Goal: Information Seeking & Learning: Learn about a topic

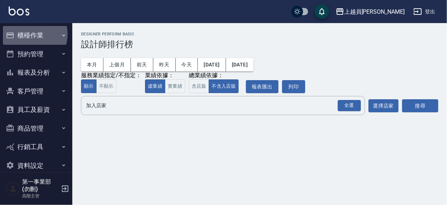
click at [25, 34] on button "櫃檯作業" at bounding box center [36, 35] width 66 height 19
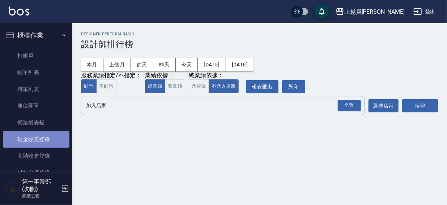
click at [38, 138] on link "現金收支登錄" at bounding box center [36, 139] width 66 height 17
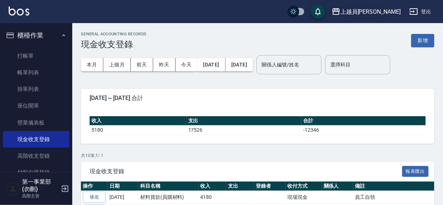
click at [386, 9] on div "上越員[PERSON_NAME]" at bounding box center [370, 11] width 60 height 9
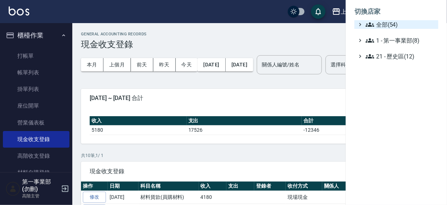
click at [379, 22] on span "全部(54)" at bounding box center [400, 24] width 70 height 9
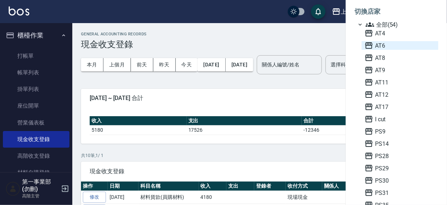
click at [383, 45] on span "AT6" at bounding box center [399, 45] width 71 height 9
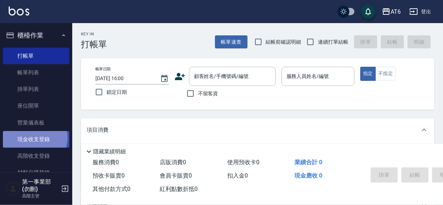
click at [34, 138] on link "現金收支登錄" at bounding box center [36, 139] width 66 height 17
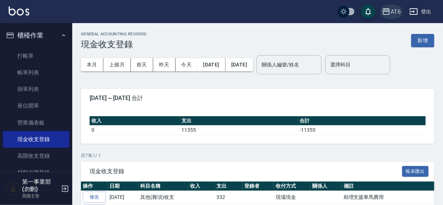
click at [396, 9] on div "AT6" at bounding box center [396, 11] width 10 height 9
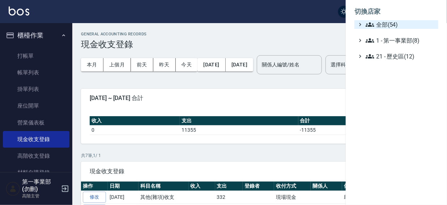
click at [390, 25] on span "全部(54)" at bounding box center [400, 24] width 70 height 9
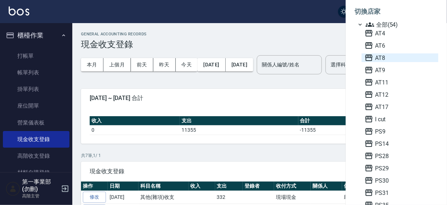
click at [383, 57] on span "AT8" at bounding box center [399, 57] width 71 height 9
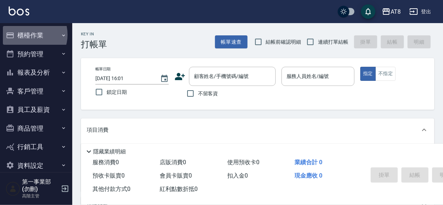
click at [28, 35] on button "櫃檯作業" at bounding box center [36, 35] width 66 height 19
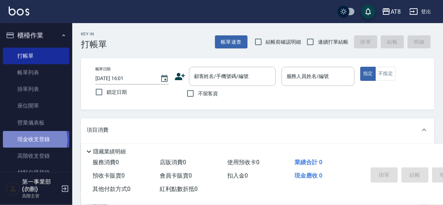
click at [32, 140] on link "現金收支登錄" at bounding box center [36, 139] width 66 height 17
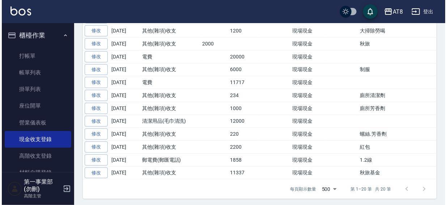
scroll to position [90, 0]
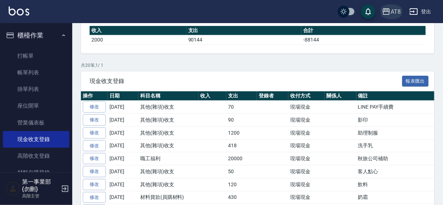
click at [394, 11] on div "AT8" at bounding box center [396, 11] width 10 height 9
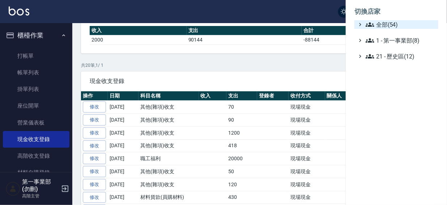
click at [384, 25] on span "全部(54)" at bounding box center [400, 24] width 70 height 9
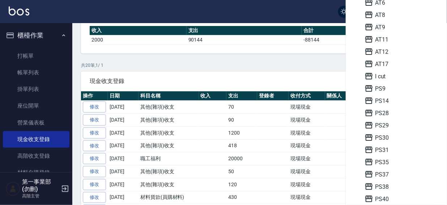
scroll to position [41, 0]
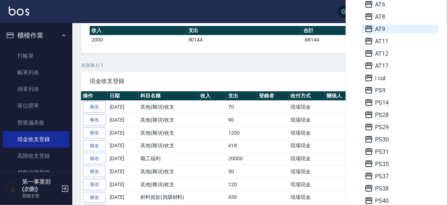
click at [383, 28] on span "AT9" at bounding box center [399, 29] width 71 height 9
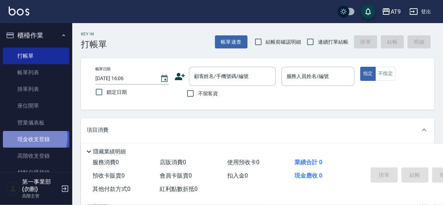
click at [33, 138] on link "現金收支登錄" at bounding box center [36, 139] width 66 height 17
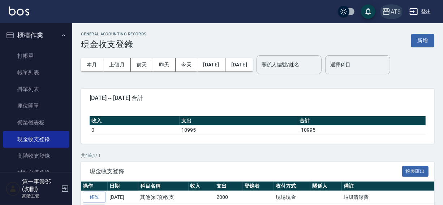
click at [396, 10] on div "AT9" at bounding box center [396, 11] width 10 height 9
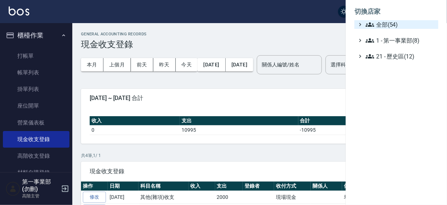
click at [390, 24] on span "全部(54)" at bounding box center [400, 24] width 70 height 9
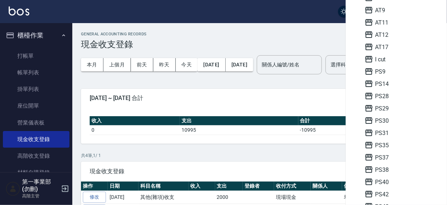
scroll to position [66, 0]
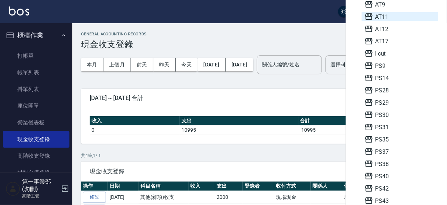
click at [385, 17] on span "AT11" at bounding box center [399, 16] width 71 height 9
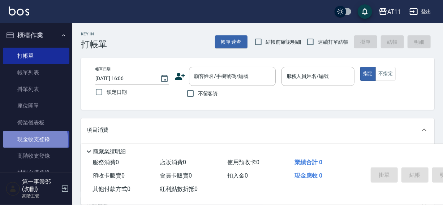
click at [35, 141] on link "現金收支登錄" at bounding box center [36, 139] width 66 height 17
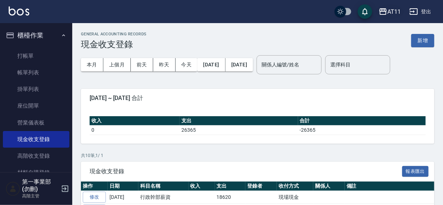
click at [383, 12] on icon "button" at bounding box center [383, 11] width 9 height 9
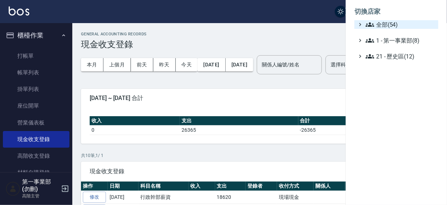
click at [383, 25] on span "全部(54)" at bounding box center [400, 24] width 70 height 9
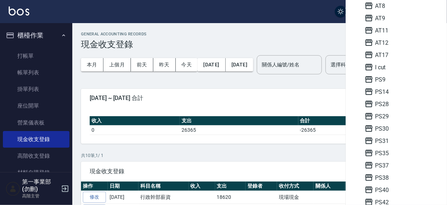
scroll to position [58, 0]
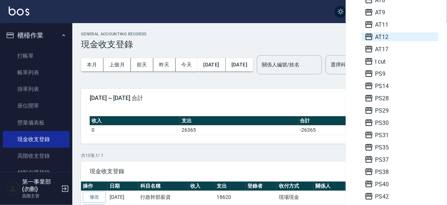
click at [389, 38] on span "AT12" at bounding box center [399, 37] width 71 height 9
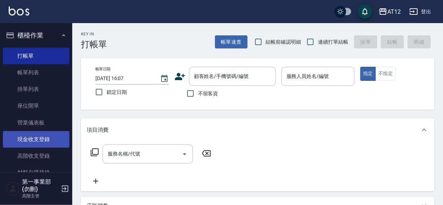
click at [33, 140] on link "現金收支登錄" at bounding box center [36, 139] width 66 height 17
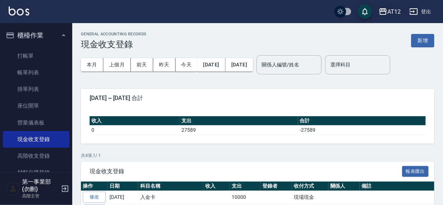
click at [392, 9] on div "AT12" at bounding box center [393, 11] width 13 height 9
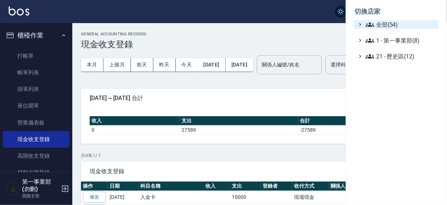
click at [391, 25] on span "全部(54)" at bounding box center [400, 24] width 70 height 9
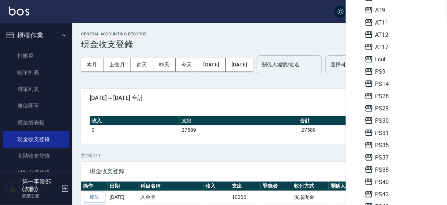
scroll to position [83, 0]
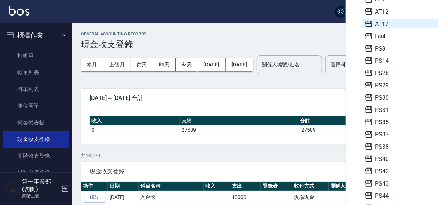
click at [388, 20] on span "AT17" at bounding box center [399, 24] width 71 height 9
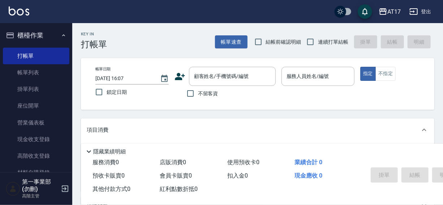
click at [34, 140] on link "現金收支登錄" at bounding box center [36, 139] width 66 height 17
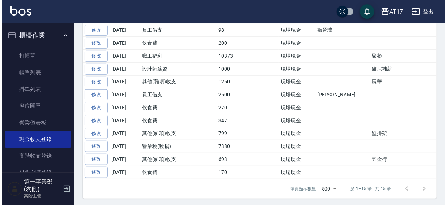
scroll to position [26, 0]
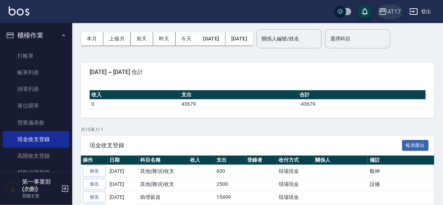
click at [390, 11] on div "AT17" at bounding box center [393, 11] width 13 height 9
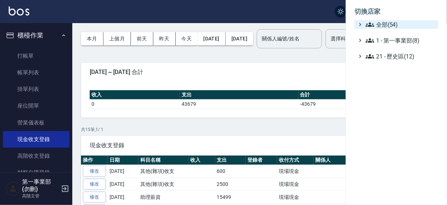
click at [379, 27] on span "全部(54)" at bounding box center [400, 24] width 70 height 9
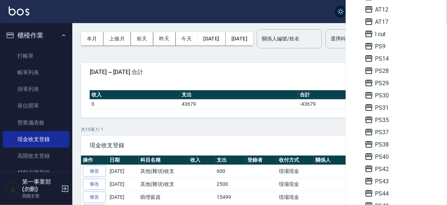
scroll to position [88, 0]
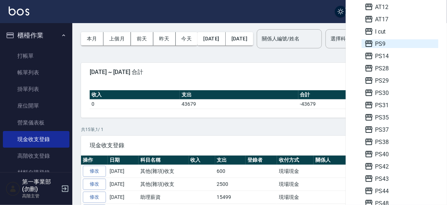
click at [393, 41] on span "PS9" at bounding box center [399, 43] width 71 height 9
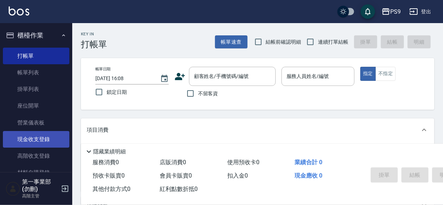
click at [32, 139] on link "現金收支登錄" at bounding box center [36, 139] width 66 height 17
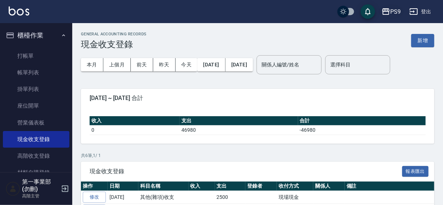
click at [385, 9] on icon "button" at bounding box center [385, 11] width 7 height 7
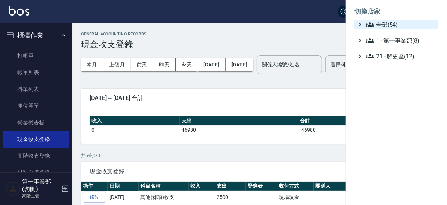
click at [388, 23] on span "全部(54)" at bounding box center [400, 24] width 70 height 9
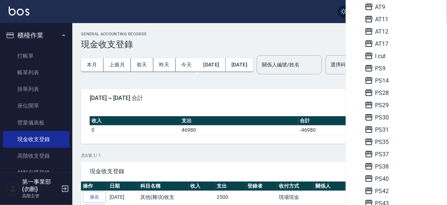
scroll to position [68, 0]
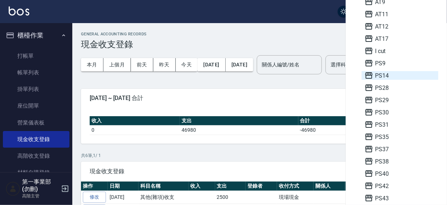
click at [386, 76] on span "PS14" at bounding box center [399, 75] width 71 height 9
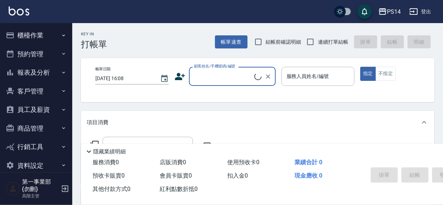
click at [24, 34] on button "櫃檯作業" at bounding box center [36, 35] width 66 height 19
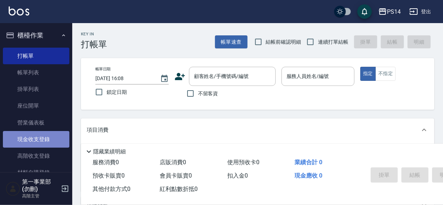
click at [36, 141] on link "現金收支登錄" at bounding box center [36, 139] width 66 height 17
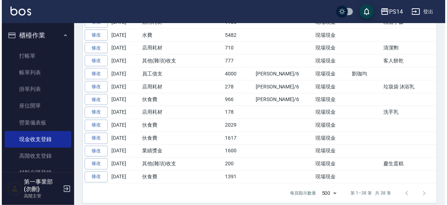
scroll to position [501, 0]
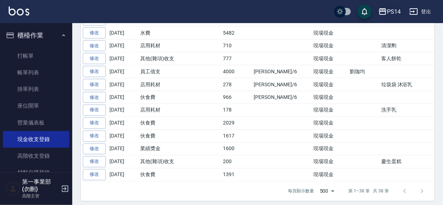
click at [387, 14] on div "PS14" at bounding box center [394, 11] width 14 height 9
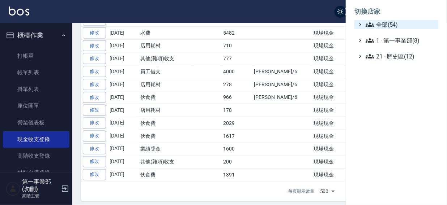
click at [379, 23] on span "全部(54)" at bounding box center [400, 24] width 70 height 9
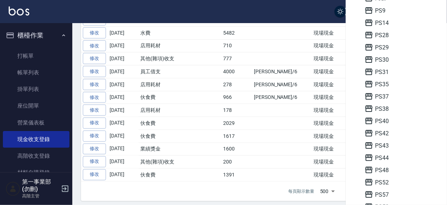
scroll to position [123, 0]
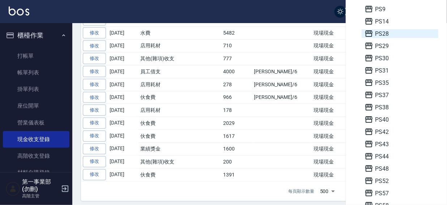
click at [385, 33] on span "PS28" at bounding box center [399, 33] width 71 height 9
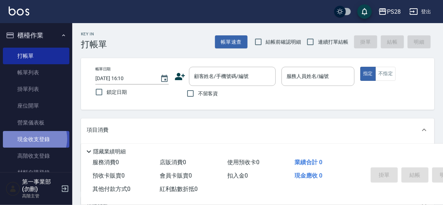
click at [34, 139] on link "現金收支登錄" at bounding box center [36, 139] width 66 height 17
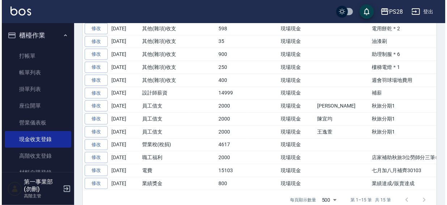
scroll to position [206, 0]
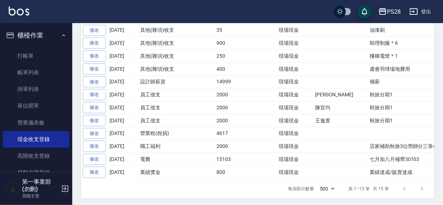
click at [389, 10] on div "PS28" at bounding box center [394, 11] width 14 height 9
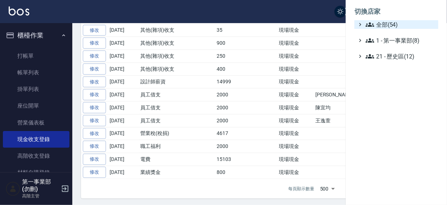
click at [387, 25] on span "全部(54)" at bounding box center [400, 24] width 70 height 9
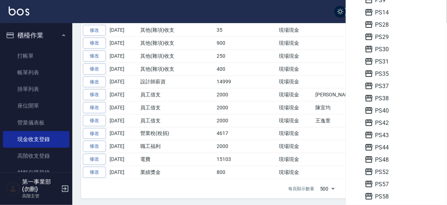
scroll to position [136, 0]
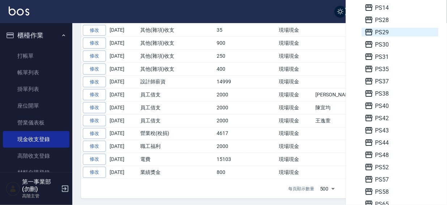
click at [386, 35] on span "PS29" at bounding box center [399, 32] width 71 height 9
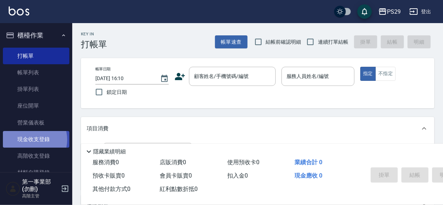
click at [30, 140] on link "現金收支登錄" at bounding box center [36, 139] width 66 height 17
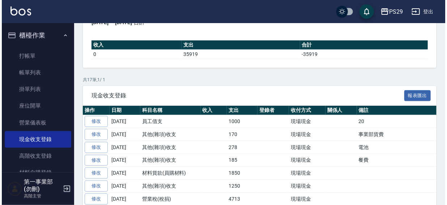
scroll to position [77, 0]
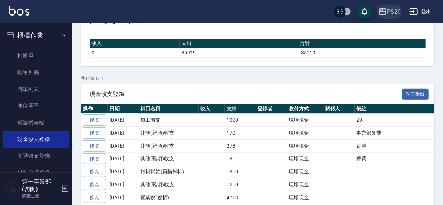
click at [391, 9] on div "PS29" at bounding box center [394, 11] width 14 height 9
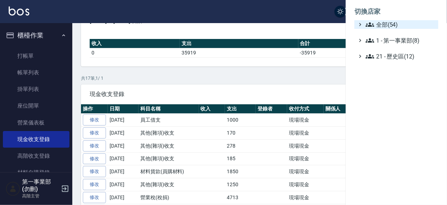
click at [385, 24] on span "全部(54)" at bounding box center [400, 24] width 70 height 9
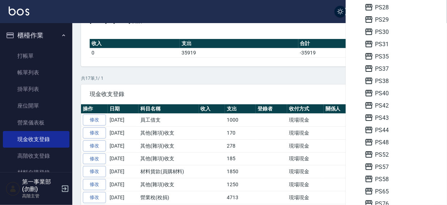
scroll to position [154, 0]
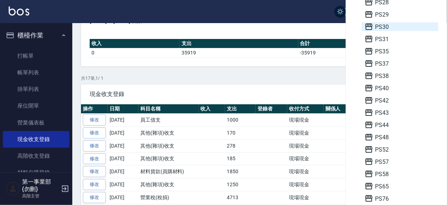
click at [386, 28] on span "PS30" at bounding box center [399, 26] width 71 height 9
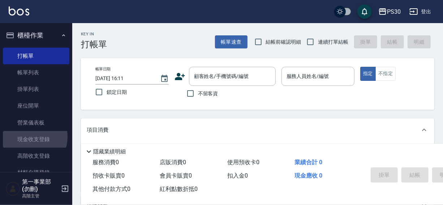
click at [28, 137] on link "現金收支登錄" at bounding box center [36, 139] width 66 height 17
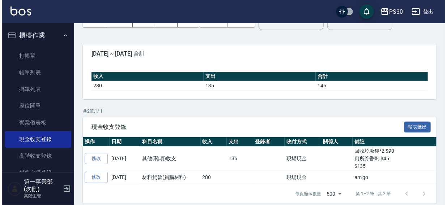
scroll to position [51, 0]
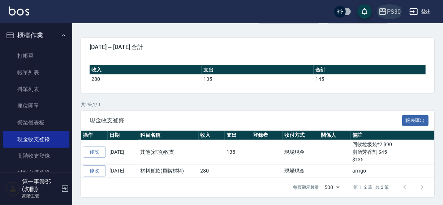
click at [390, 10] on div "PS30" at bounding box center [394, 11] width 14 height 9
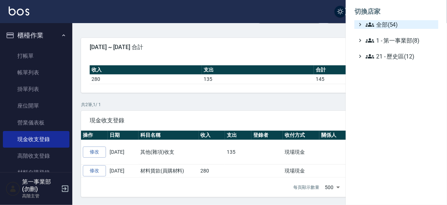
click at [389, 25] on span "全部(54)" at bounding box center [400, 24] width 70 height 9
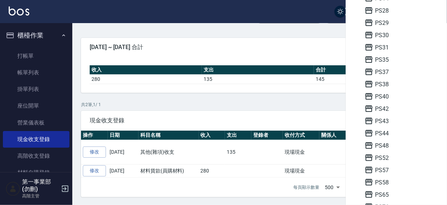
scroll to position [154, 0]
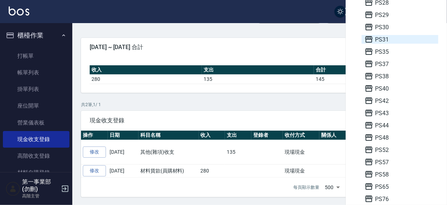
click at [388, 40] on span "PS31" at bounding box center [399, 39] width 71 height 9
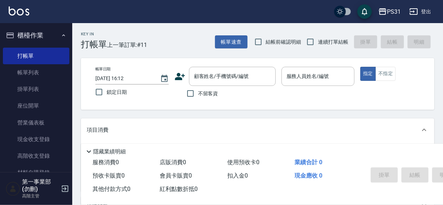
click at [26, 139] on link "現金收支登錄" at bounding box center [36, 139] width 66 height 17
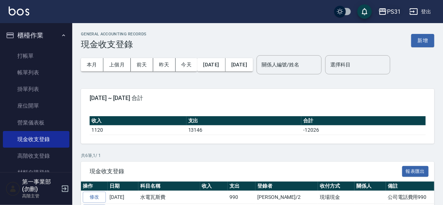
click at [393, 9] on div "PS31" at bounding box center [394, 11] width 14 height 9
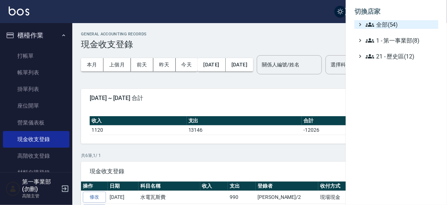
click at [378, 25] on span "全部(54)" at bounding box center [400, 24] width 70 height 9
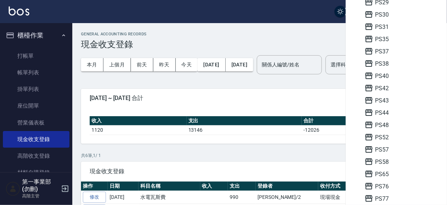
scroll to position [177, 0]
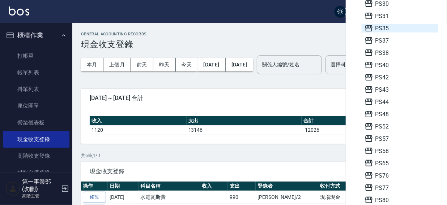
click at [386, 29] on span "PS35" at bounding box center [399, 28] width 71 height 9
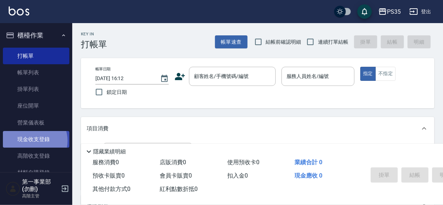
click at [32, 141] on link "現金收支登錄" at bounding box center [36, 139] width 66 height 17
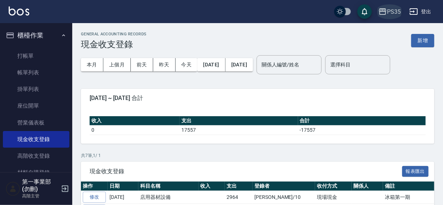
click at [397, 12] on div "PS35" at bounding box center [394, 11] width 14 height 9
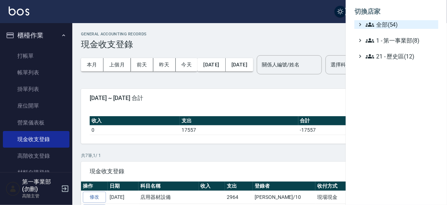
click at [391, 24] on span "全部(54)" at bounding box center [400, 24] width 70 height 9
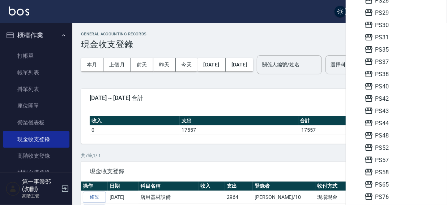
scroll to position [164, 0]
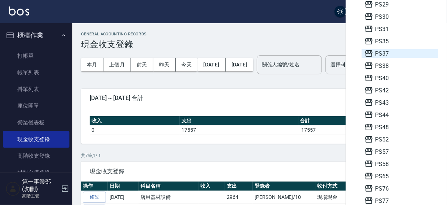
click at [390, 53] on span "PS37" at bounding box center [399, 53] width 71 height 9
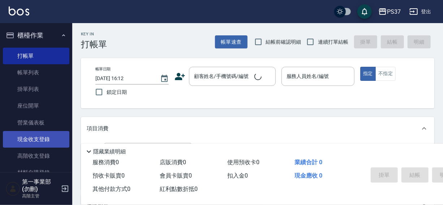
click at [26, 145] on link "現金收支登錄" at bounding box center [36, 139] width 66 height 17
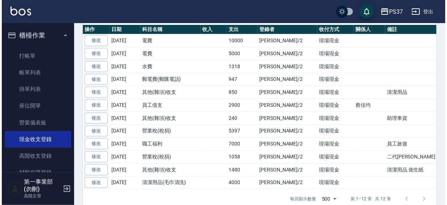
scroll to position [167, 0]
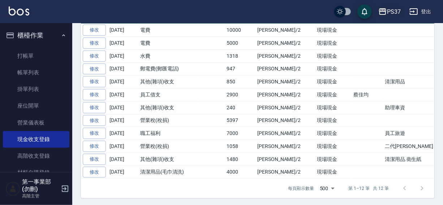
click at [389, 8] on div "PS37" at bounding box center [394, 11] width 14 height 9
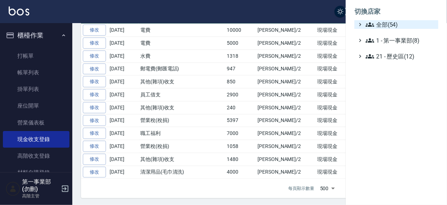
click at [386, 23] on span "全部(54)" at bounding box center [400, 24] width 70 height 9
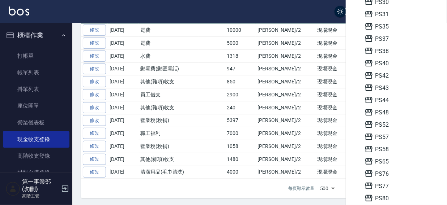
scroll to position [183, 0]
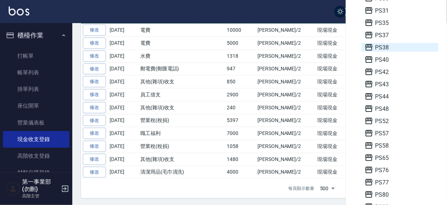
click at [387, 48] on span "PS38" at bounding box center [399, 47] width 71 height 9
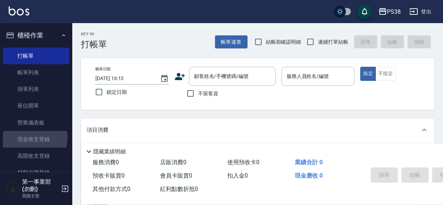
click at [30, 138] on link "現金收支登錄" at bounding box center [36, 139] width 66 height 17
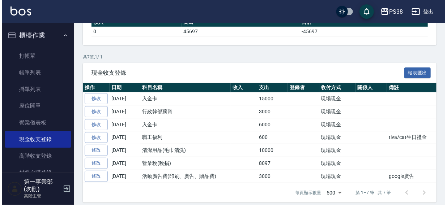
scroll to position [103, 0]
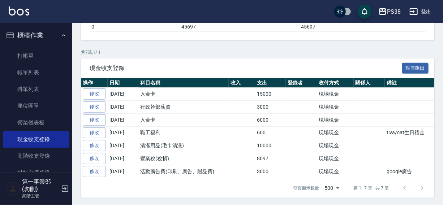
click at [392, 7] on div "PS38" at bounding box center [394, 11] width 14 height 9
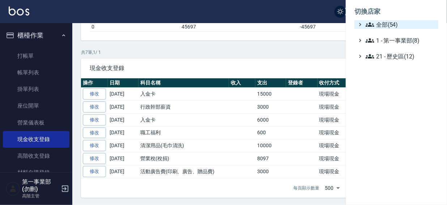
click at [389, 23] on span "全部(54)" at bounding box center [400, 24] width 70 height 9
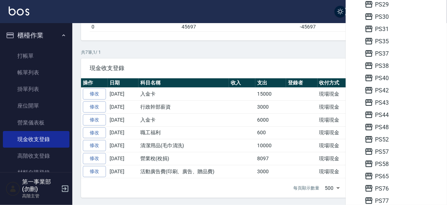
scroll to position [184, 0]
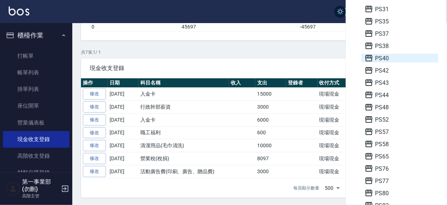
click at [384, 58] on span "PS40" at bounding box center [399, 58] width 71 height 9
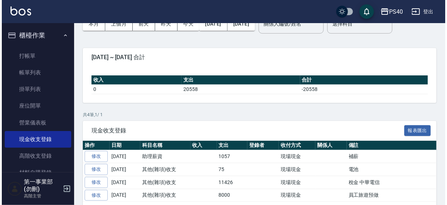
scroll to position [65, 0]
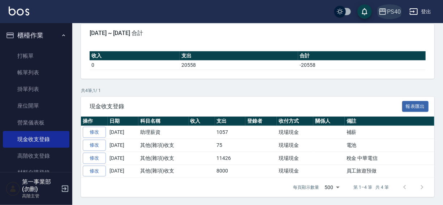
click at [393, 10] on div "PS40" at bounding box center [394, 11] width 14 height 9
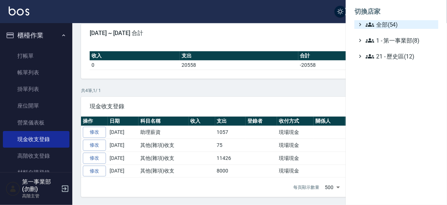
click at [387, 25] on span "全部(54)" at bounding box center [400, 24] width 70 height 9
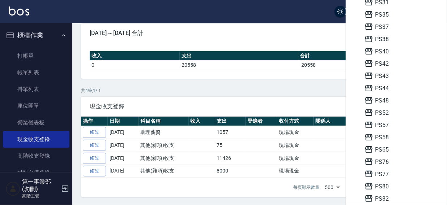
scroll to position [193, 0]
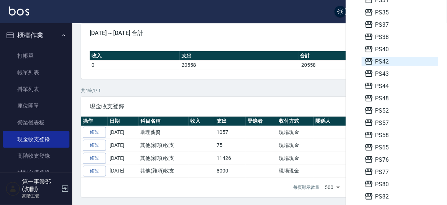
click at [392, 60] on span "PS42" at bounding box center [399, 61] width 71 height 9
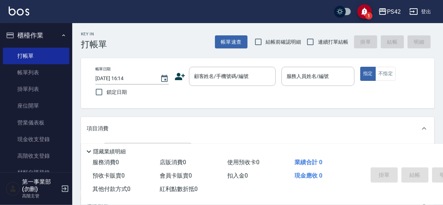
drag, startPoint x: 30, startPoint y: 142, endPoint x: 247, endPoint y: 111, distance: 218.7
click at [30, 141] on link "現金收支登錄" at bounding box center [36, 139] width 66 height 17
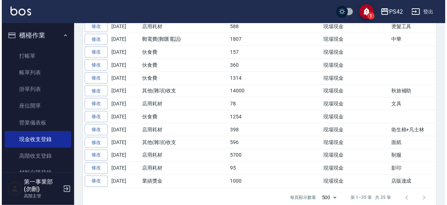
scroll to position [462, 0]
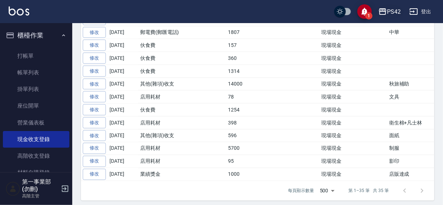
click at [383, 12] on icon "button" at bounding box center [382, 11] width 9 height 9
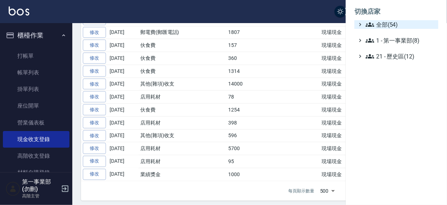
click at [380, 28] on span "全部(54)" at bounding box center [400, 24] width 70 height 9
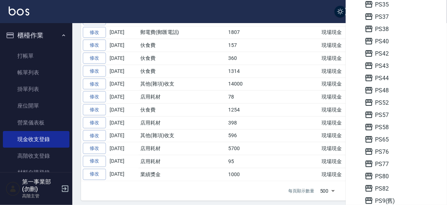
scroll to position [205, 0]
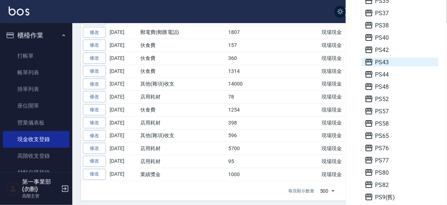
click at [391, 58] on span "PS43" at bounding box center [399, 62] width 71 height 9
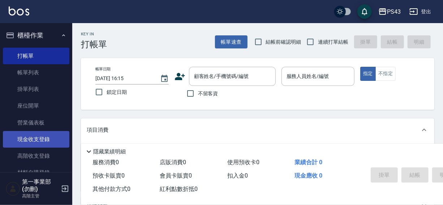
click at [31, 141] on link "現金收支登錄" at bounding box center [36, 139] width 66 height 17
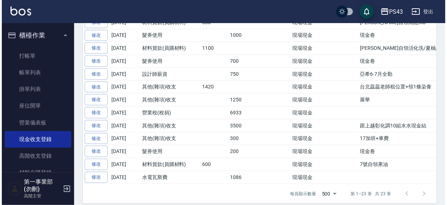
scroll to position [125, 0]
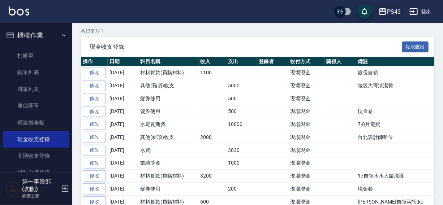
click at [389, 12] on div "PS43" at bounding box center [394, 11] width 14 height 9
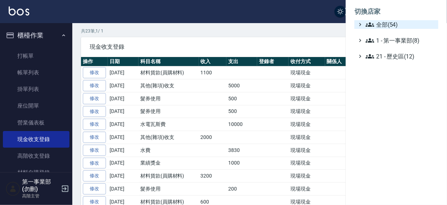
click at [386, 24] on span "全部(54)" at bounding box center [400, 24] width 70 height 9
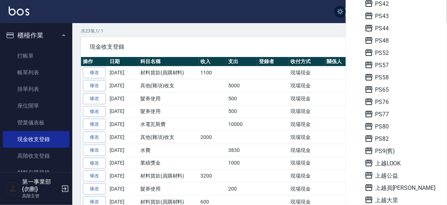
scroll to position [267, 0]
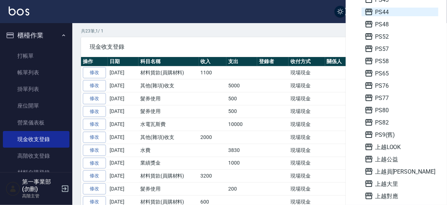
click at [388, 11] on span "PS44" at bounding box center [399, 12] width 71 height 9
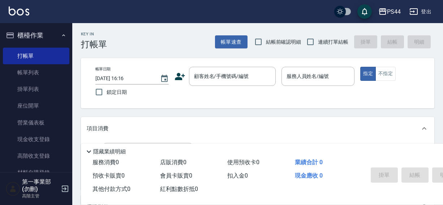
click at [27, 141] on link "現金收支登錄" at bounding box center [36, 139] width 66 height 17
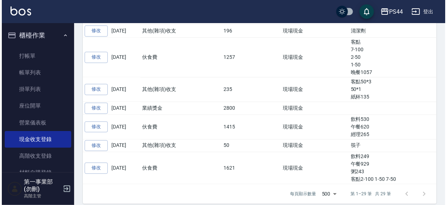
scroll to position [600, 0]
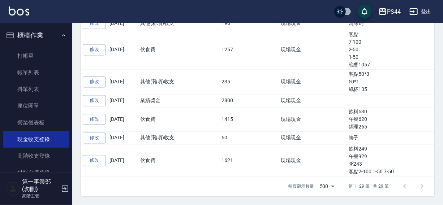
click at [389, 14] on div "PS44" at bounding box center [394, 11] width 14 height 9
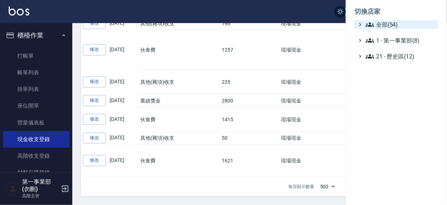
click at [391, 21] on span "全部(54)" at bounding box center [400, 24] width 70 height 9
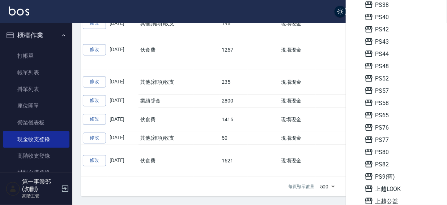
scroll to position [231, 0]
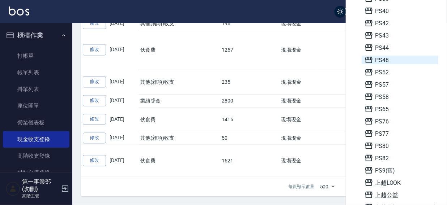
click at [382, 60] on span "PS48" at bounding box center [399, 60] width 71 height 9
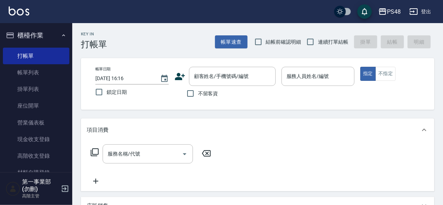
click at [27, 138] on link "現金收支登錄" at bounding box center [36, 139] width 66 height 17
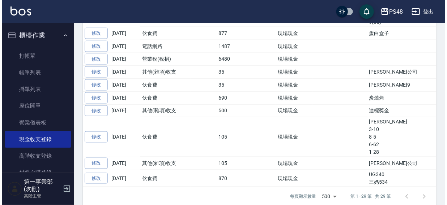
scroll to position [432, 0]
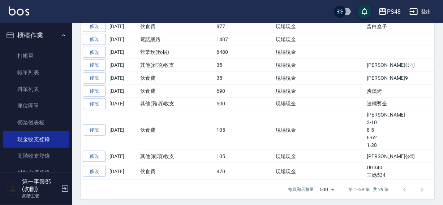
click at [392, 12] on div "PS48" at bounding box center [394, 11] width 14 height 9
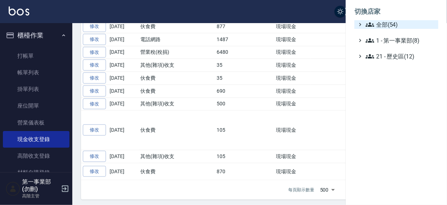
click at [391, 22] on span "全部(54)" at bounding box center [400, 24] width 70 height 9
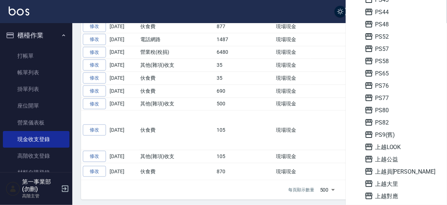
scroll to position [281, 0]
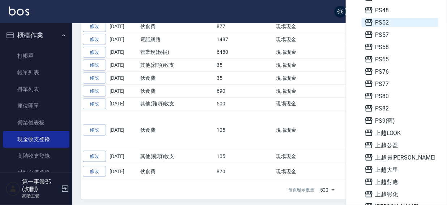
click at [391, 21] on span "PS52" at bounding box center [399, 22] width 71 height 9
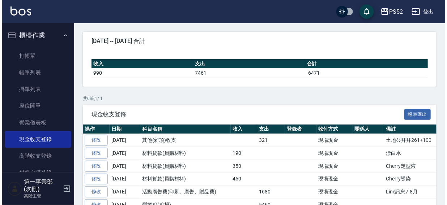
scroll to position [90, 0]
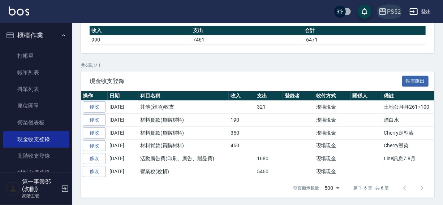
click at [397, 10] on div "PS52" at bounding box center [394, 11] width 14 height 9
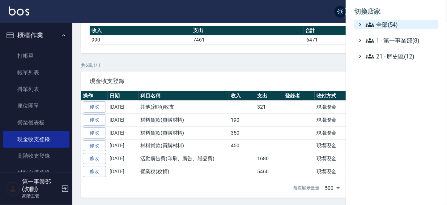
click at [393, 22] on span "全部(54)" at bounding box center [400, 24] width 70 height 9
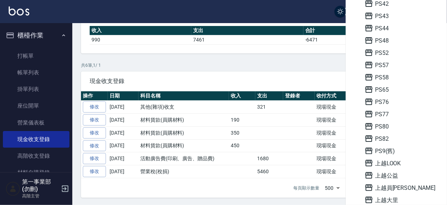
scroll to position [259, 0]
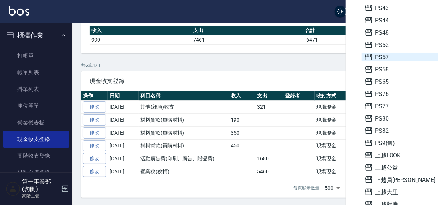
click at [387, 58] on span "PS57" at bounding box center [399, 57] width 71 height 9
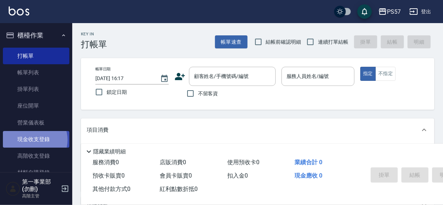
click at [33, 140] on link "現金收支登錄" at bounding box center [36, 139] width 66 height 17
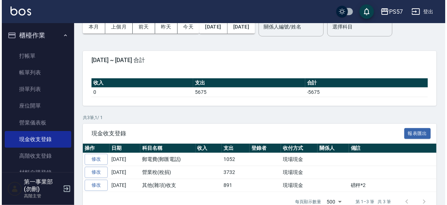
scroll to position [52, 0]
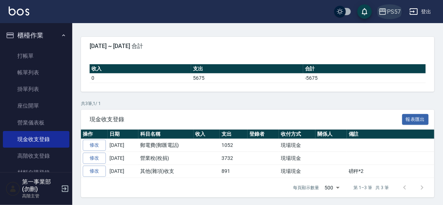
click at [390, 9] on div "PS57" at bounding box center [394, 11] width 14 height 9
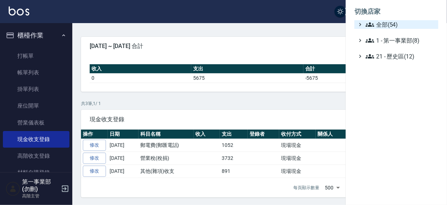
click at [390, 24] on span "全部(54)" at bounding box center [400, 24] width 70 height 9
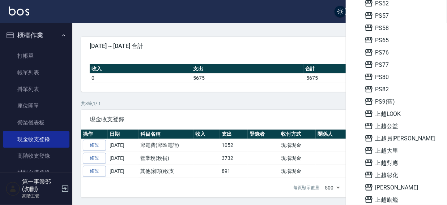
scroll to position [307, 0]
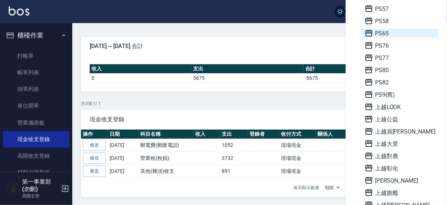
click at [390, 32] on span "PS65" at bounding box center [399, 33] width 71 height 9
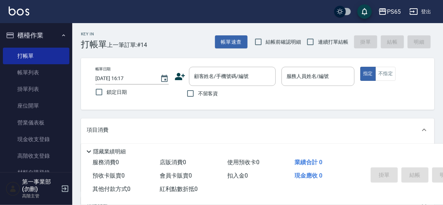
click at [34, 138] on link "現金收支登錄" at bounding box center [36, 139] width 66 height 17
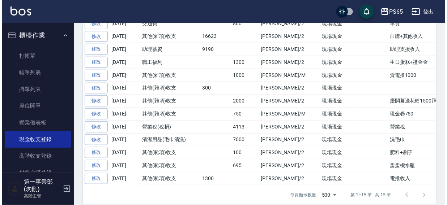
scroll to position [20, 0]
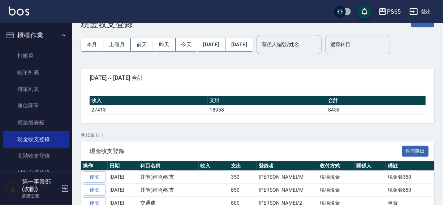
click at [391, 10] on div "PS65" at bounding box center [394, 11] width 14 height 9
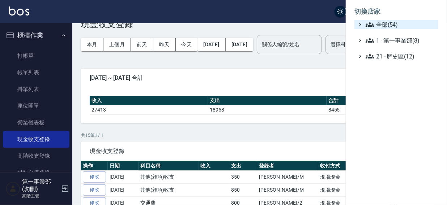
click at [388, 28] on span "全部(54)" at bounding box center [400, 24] width 70 height 9
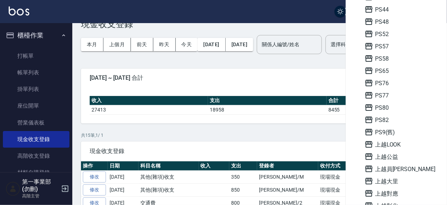
scroll to position [273, 0]
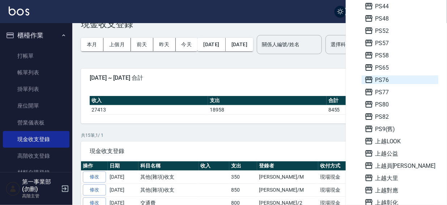
click at [390, 80] on span "PS76" at bounding box center [399, 80] width 71 height 9
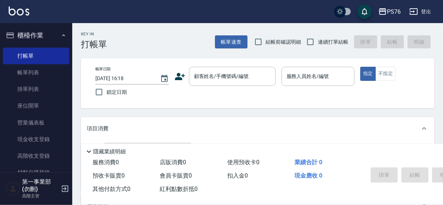
click at [27, 141] on link "現金收支登錄" at bounding box center [36, 139] width 66 height 17
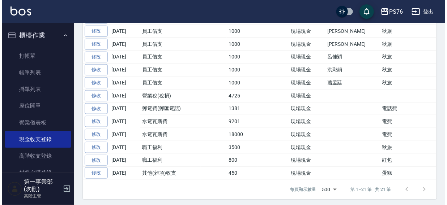
scroll to position [103, 0]
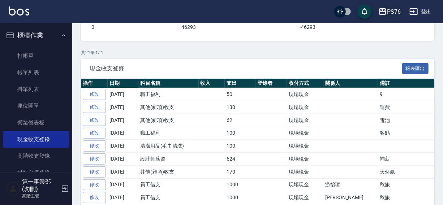
click at [396, 7] on div "PS76" at bounding box center [394, 11] width 14 height 9
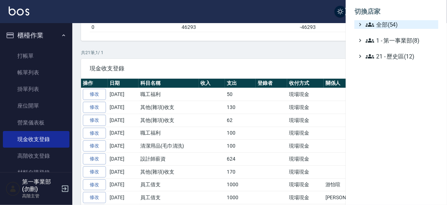
click at [392, 21] on span "全部(54)" at bounding box center [400, 24] width 70 height 9
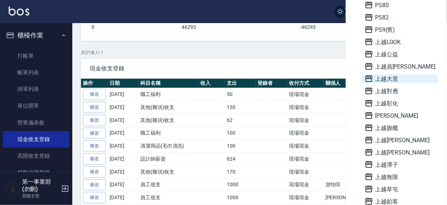
scroll to position [354, 0]
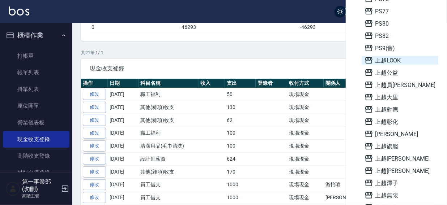
click at [394, 60] on span "上越LOOK" at bounding box center [399, 60] width 71 height 9
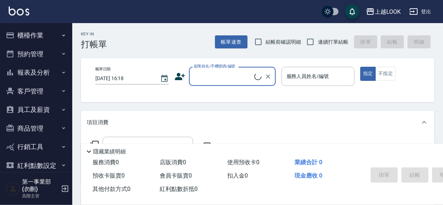
click at [30, 35] on button "櫃檯作業" at bounding box center [36, 35] width 66 height 19
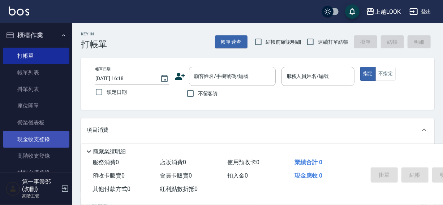
click at [29, 137] on link "現金收支登錄" at bounding box center [36, 139] width 66 height 17
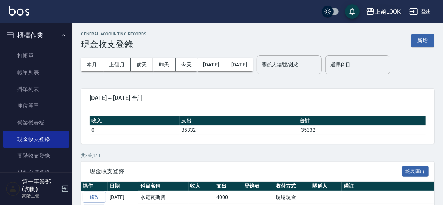
click at [390, 12] on div "上越LOOK" at bounding box center [388, 11] width 26 height 9
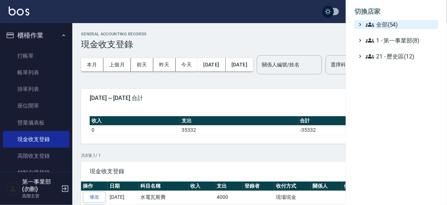
click at [387, 25] on span "全部(54)" at bounding box center [400, 24] width 70 height 9
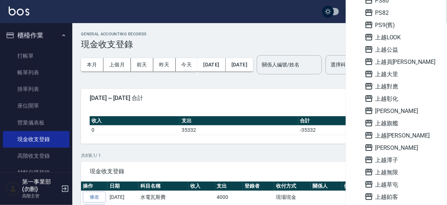
scroll to position [380, 0]
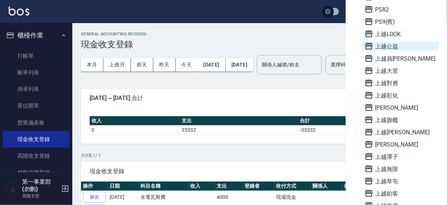
click at [385, 44] on span "上越公益" at bounding box center [399, 46] width 71 height 9
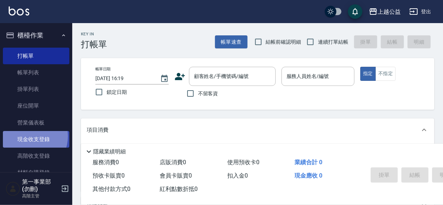
click at [27, 137] on link "現金收支登錄" at bounding box center [36, 139] width 66 height 17
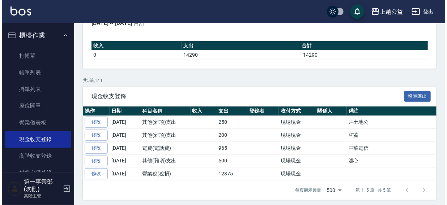
scroll to position [78, 0]
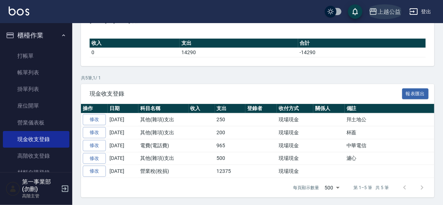
click at [387, 13] on div "上越公益" at bounding box center [389, 11] width 23 height 9
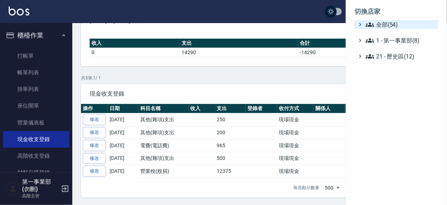
click at [383, 25] on span "全部(54)" at bounding box center [400, 24] width 70 height 9
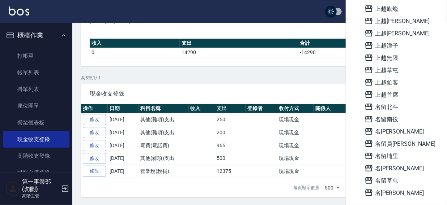
scroll to position [518, 0]
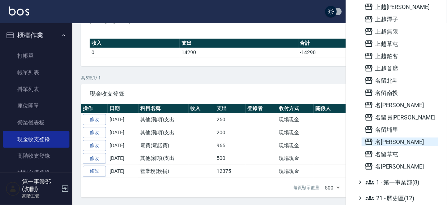
click at [390, 142] on span "名[PERSON_NAME]" at bounding box center [399, 142] width 71 height 9
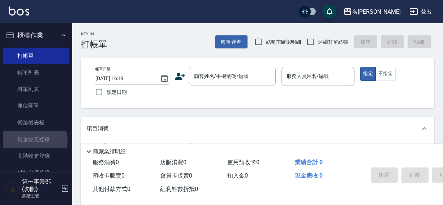
click at [33, 141] on link "現金收支登錄" at bounding box center [36, 139] width 66 height 17
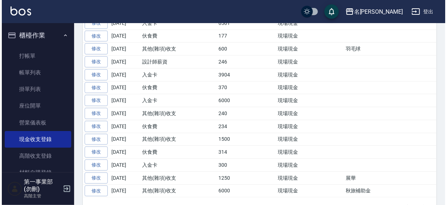
scroll to position [270, 0]
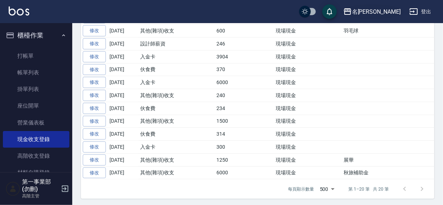
click at [390, 7] on div "名[PERSON_NAME]" at bounding box center [376, 11] width 49 height 9
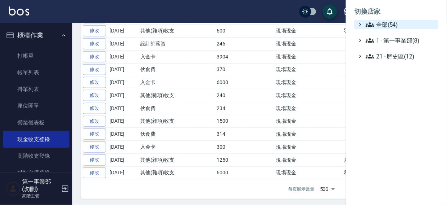
click at [385, 24] on span "全部(54)" at bounding box center [400, 24] width 70 height 9
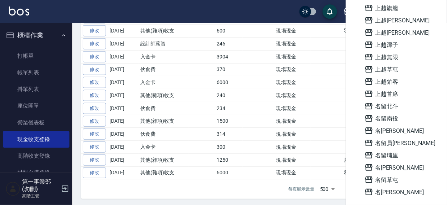
scroll to position [518, 0]
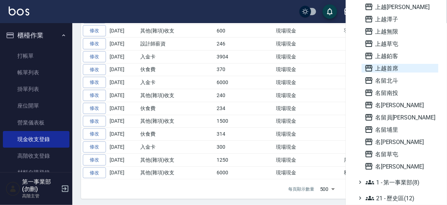
click at [391, 64] on span "上越首席" at bounding box center [399, 68] width 71 height 9
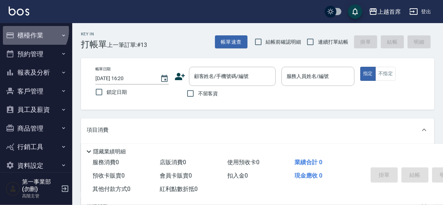
click at [34, 31] on button "櫃檯作業" at bounding box center [36, 35] width 66 height 19
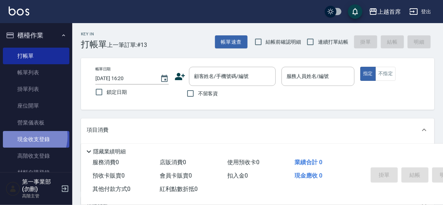
click at [26, 137] on link "現金收支登錄" at bounding box center [36, 139] width 66 height 17
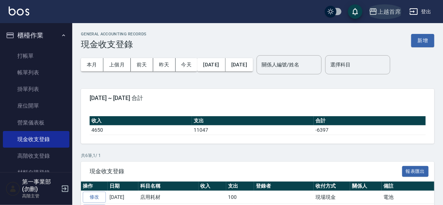
click at [398, 13] on div "上越首席" at bounding box center [389, 11] width 23 height 9
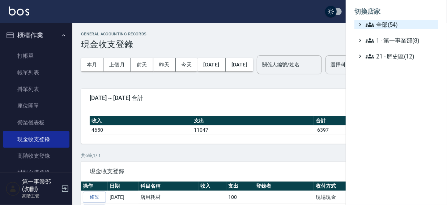
click at [383, 26] on span "全部(54)" at bounding box center [400, 24] width 70 height 9
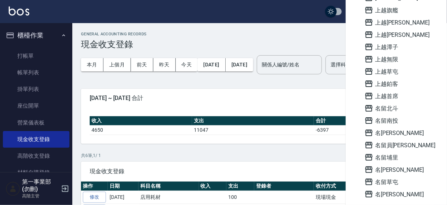
scroll to position [518, 0]
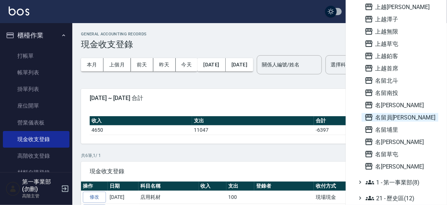
click at [393, 118] on span "名留員[PERSON_NAME]" at bounding box center [399, 117] width 71 height 9
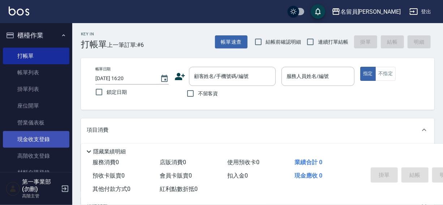
click at [33, 138] on link "現金收支登錄" at bounding box center [36, 139] width 66 height 17
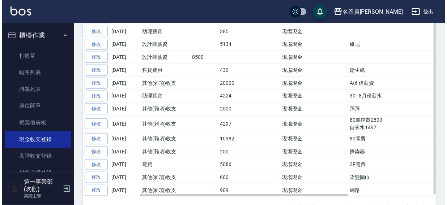
scroll to position [194, 0]
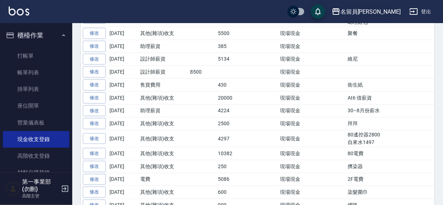
click at [381, 13] on div "名留員[PERSON_NAME]" at bounding box center [370, 11] width 60 height 9
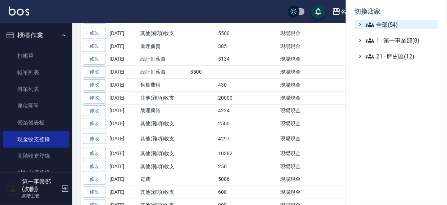
click at [381, 23] on span "全部(54)" at bounding box center [400, 24] width 70 height 9
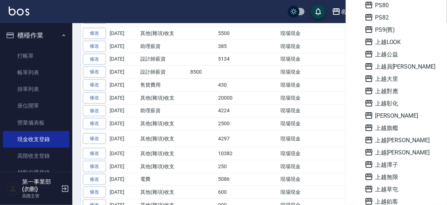
scroll to position [488, 0]
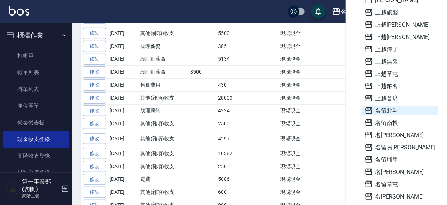
click at [387, 114] on span "名留北斗" at bounding box center [399, 110] width 71 height 9
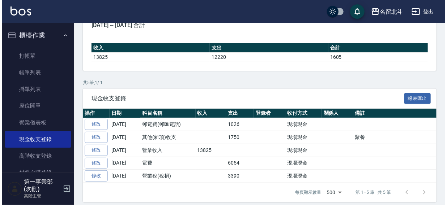
scroll to position [78, 0]
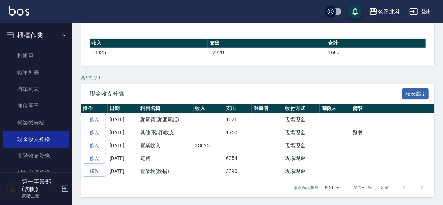
click at [390, 10] on div "名留北斗" at bounding box center [389, 11] width 23 height 9
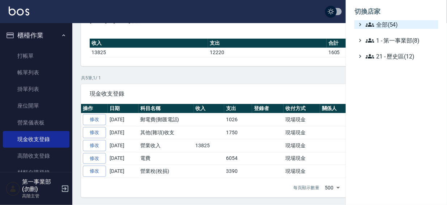
click at [390, 24] on span "全部(54)" at bounding box center [400, 24] width 70 height 9
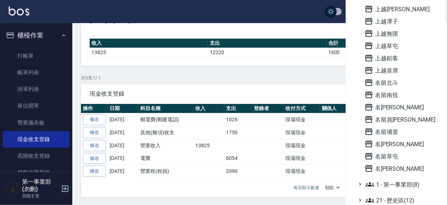
scroll to position [518, 0]
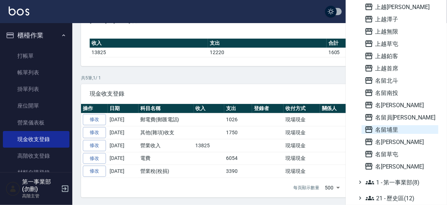
click at [394, 128] on span "名留埔里" at bounding box center [399, 129] width 71 height 9
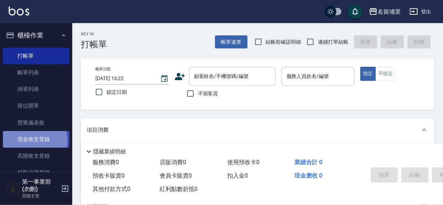
click at [30, 141] on link "現金收支登錄" at bounding box center [36, 139] width 66 height 17
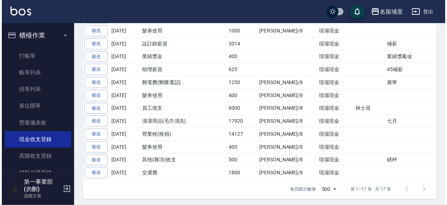
scroll to position [52, 0]
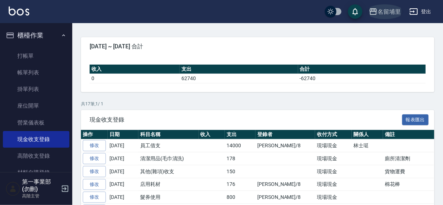
click at [386, 12] on div "名留埔里" at bounding box center [389, 11] width 23 height 9
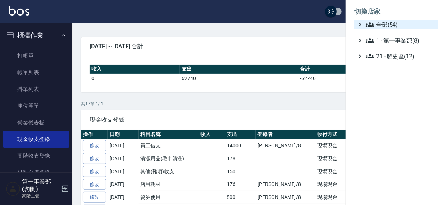
click at [383, 28] on span "全部(54)" at bounding box center [400, 24] width 70 height 9
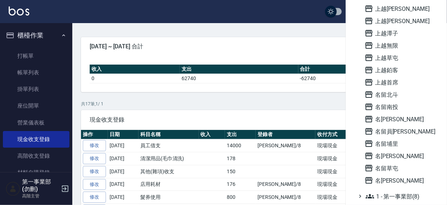
scroll to position [518, 0]
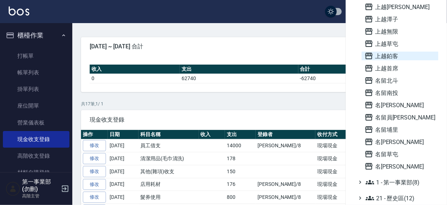
click at [387, 55] on span "上越鉑客" at bounding box center [399, 56] width 71 height 9
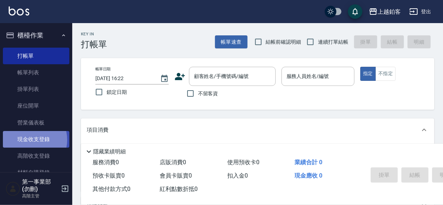
click at [31, 140] on link "現金收支登錄" at bounding box center [36, 139] width 66 height 17
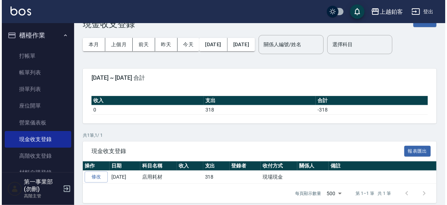
scroll to position [26, 0]
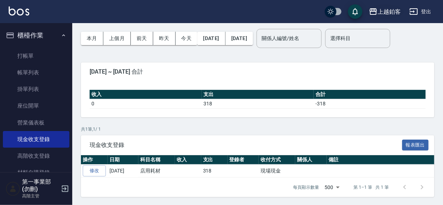
click at [387, 7] on div "上越鉑客" at bounding box center [389, 11] width 23 height 9
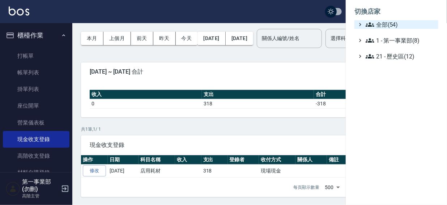
click at [374, 25] on span "全部(54)" at bounding box center [400, 24] width 70 height 9
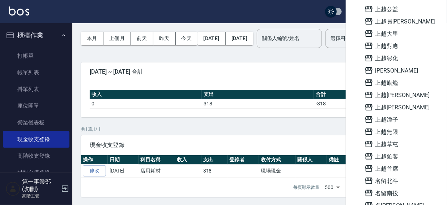
scroll to position [518, 0]
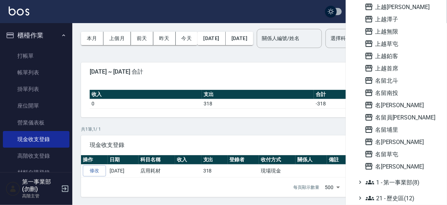
drag, startPoint x: 389, startPoint y: 162, endPoint x: 339, endPoint y: 99, distance: 80.0
click at [388, 162] on span "名[PERSON_NAME]" at bounding box center [399, 166] width 71 height 9
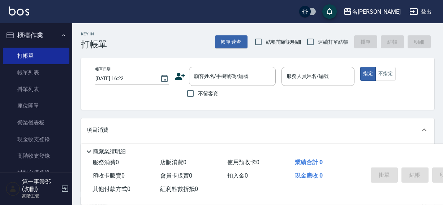
click at [29, 143] on link "現金收支登錄" at bounding box center [36, 139] width 66 height 17
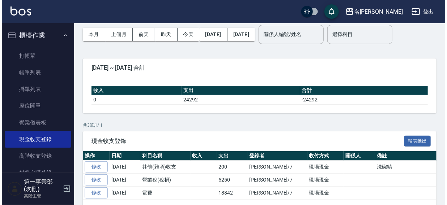
scroll to position [52, 0]
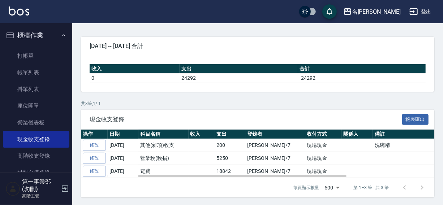
drag, startPoint x: 231, startPoint y: 136, endPoint x: 235, endPoint y: 136, distance: 3.6
click at [232, 136] on th "支出" at bounding box center [230, 134] width 31 height 9
click at [388, 15] on div "名[PERSON_NAME]" at bounding box center [376, 11] width 49 height 9
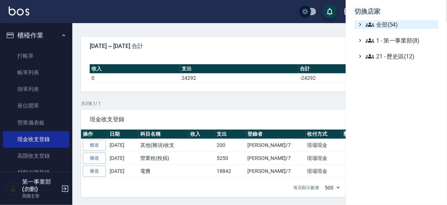
click at [385, 23] on span "全部(54)" at bounding box center [400, 24] width 70 height 9
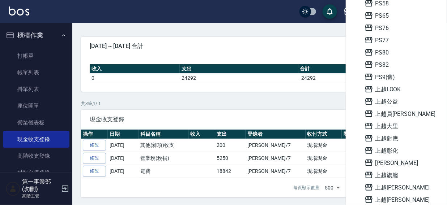
scroll to position [366, 0]
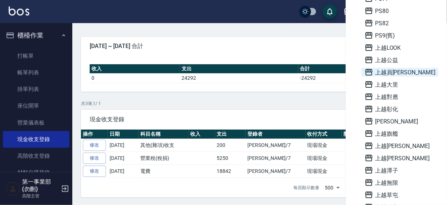
click at [392, 70] on span "上越員[PERSON_NAME]" at bounding box center [399, 72] width 71 height 9
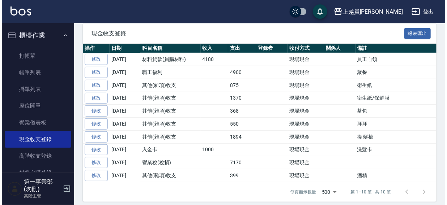
scroll to position [141, 0]
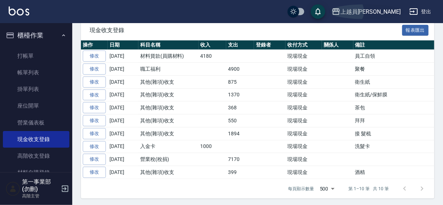
click at [386, 10] on div "上越員[PERSON_NAME]" at bounding box center [370, 11] width 60 height 9
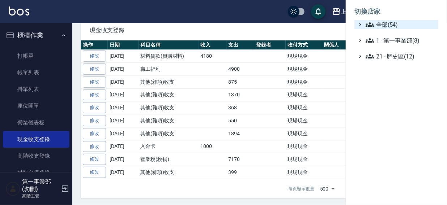
click at [387, 27] on span "全部(54)" at bounding box center [400, 24] width 70 height 9
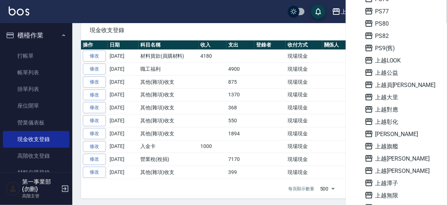
scroll to position [370, 0]
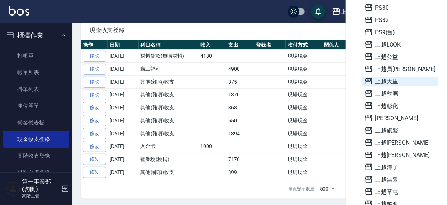
click at [396, 80] on span "上越大里" at bounding box center [399, 81] width 71 height 9
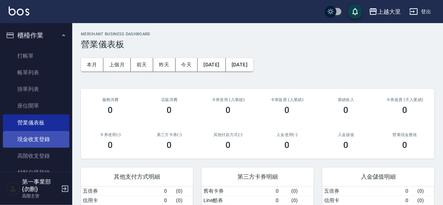
click at [24, 142] on link "現金收支登錄" at bounding box center [36, 139] width 66 height 17
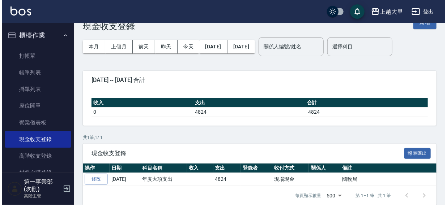
scroll to position [26, 0]
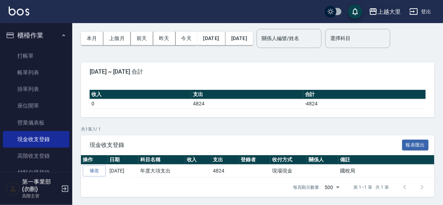
click at [386, 12] on div "上越大里" at bounding box center [389, 11] width 23 height 9
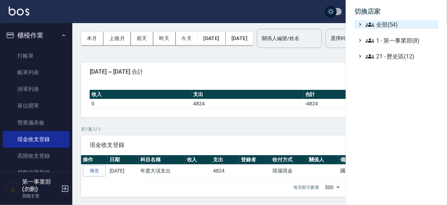
click at [385, 28] on span "全部(54)" at bounding box center [400, 24] width 70 height 9
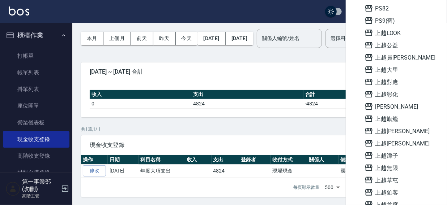
scroll to position [386, 0]
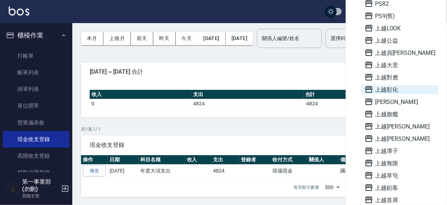
click at [392, 90] on span "上越彰化" at bounding box center [399, 89] width 71 height 9
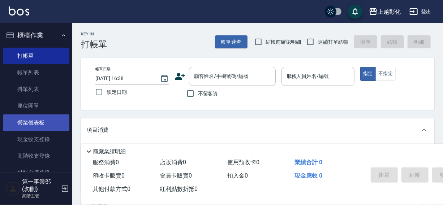
click at [29, 126] on link "營業儀表板" at bounding box center [36, 123] width 66 height 17
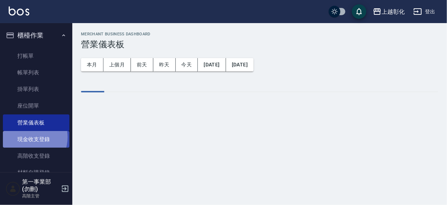
click at [27, 137] on link "現金收支登錄" at bounding box center [36, 139] width 66 height 17
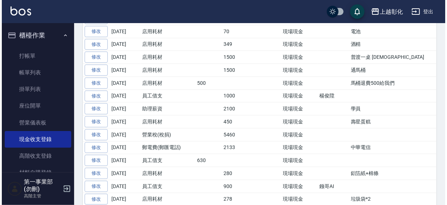
scroll to position [202, 0]
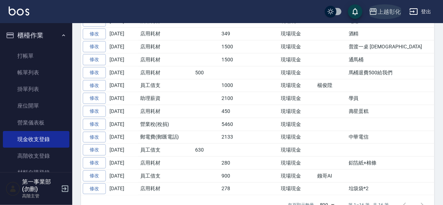
click at [389, 11] on div "上越彰化" at bounding box center [389, 11] width 23 height 9
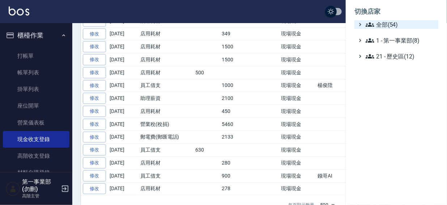
click at [386, 25] on span "全部(54)" at bounding box center [400, 24] width 70 height 9
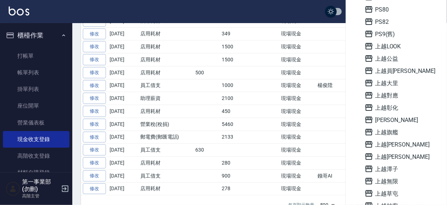
scroll to position [369, 0]
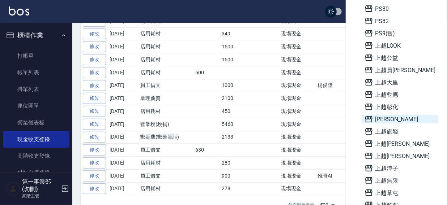
click at [387, 119] on span "上越斗六" at bounding box center [399, 119] width 71 height 9
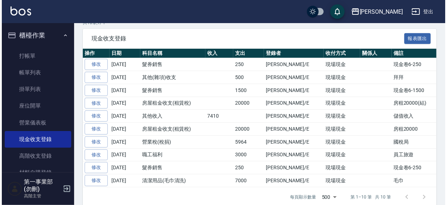
scroll to position [135, 0]
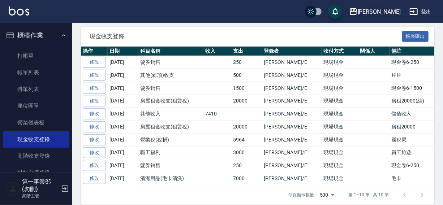
click at [385, 9] on div "[PERSON_NAME]" at bounding box center [379, 11] width 43 height 9
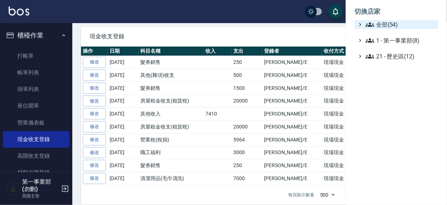
click at [382, 24] on span "全部(54)" at bounding box center [400, 24] width 70 height 9
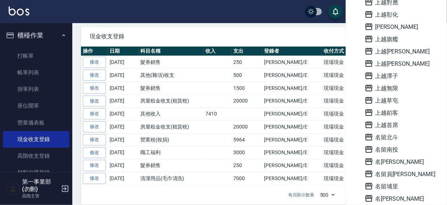
scroll to position [463, 0]
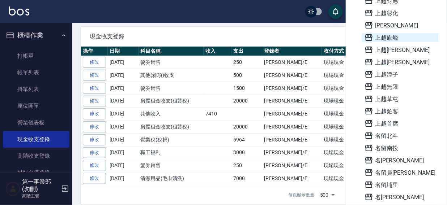
click at [387, 35] on span "上越旗艦" at bounding box center [399, 37] width 71 height 9
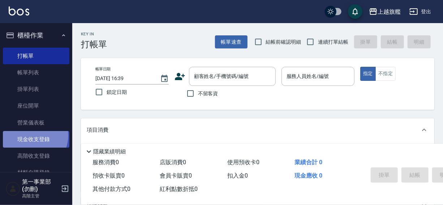
click at [31, 136] on link "現金收支登錄" at bounding box center [36, 139] width 66 height 17
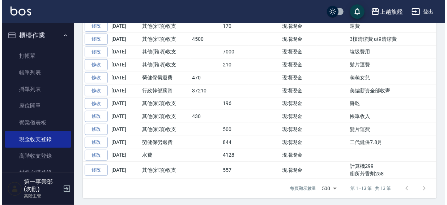
scroll to position [5, 0]
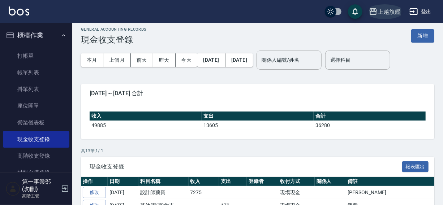
click at [391, 11] on div "上越旗艦" at bounding box center [389, 11] width 23 height 9
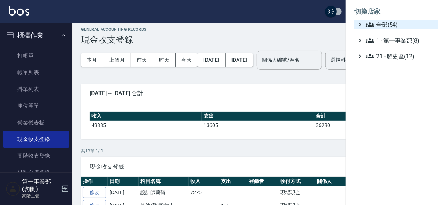
click at [386, 21] on span "全部(54)" at bounding box center [400, 24] width 70 height 9
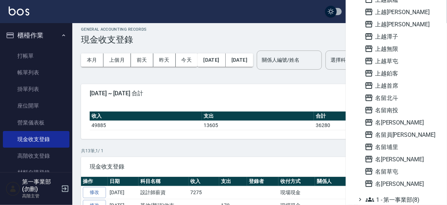
scroll to position [477, 0]
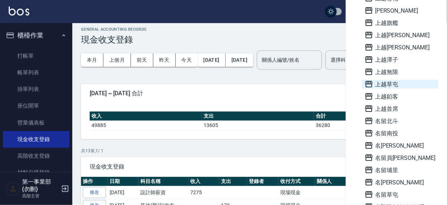
click at [393, 83] on span "上越草屯" at bounding box center [399, 84] width 71 height 9
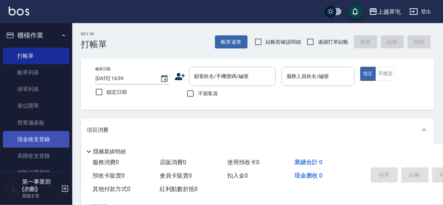
click at [33, 143] on link "現金收支登錄" at bounding box center [36, 139] width 66 height 17
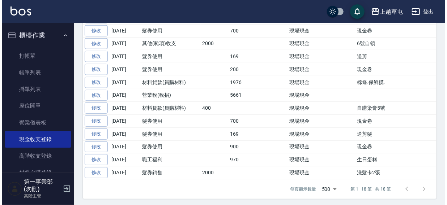
scroll to position [65, 0]
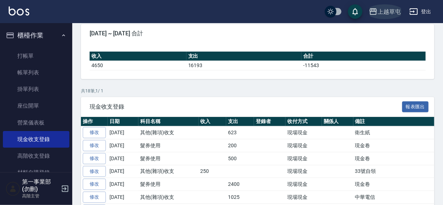
click at [372, 7] on icon "button" at bounding box center [373, 11] width 9 height 9
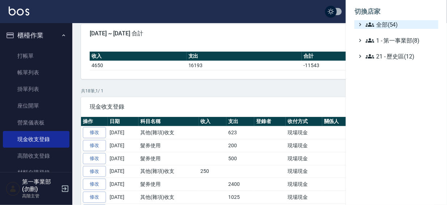
click at [387, 24] on span "全部(54)" at bounding box center [400, 24] width 70 height 9
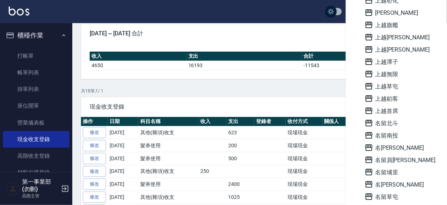
scroll to position [488, 0]
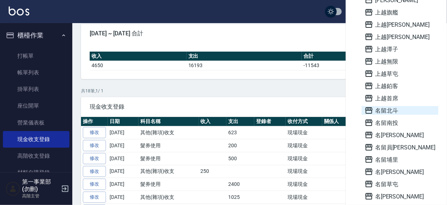
click at [394, 110] on span "名留北斗" at bounding box center [399, 110] width 71 height 9
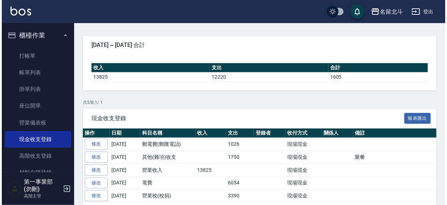
scroll to position [78, 0]
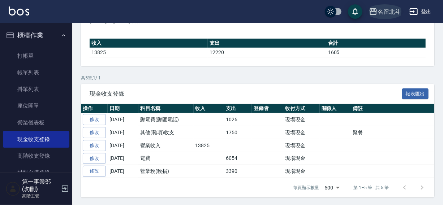
click at [386, 10] on div "名留北斗" at bounding box center [389, 11] width 23 height 9
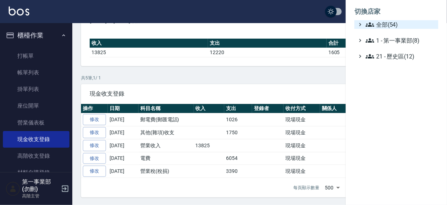
click at [384, 25] on span "全部(54)" at bounding box center [400, 24] width 70 height 9
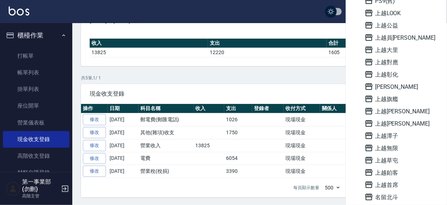
scroll to position [518, 0]
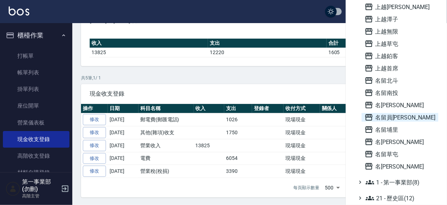
click at [401, 117] on span "名留員[PERSON_NAME]" at bounding box center [399, 117] width 71 height 9
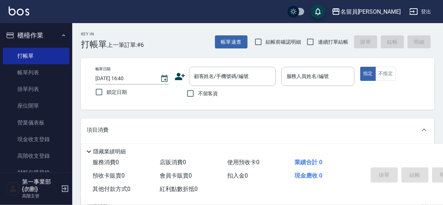
click at [30, 140] on link "現金收支登錄" at bounding box center [36, 139] width 66 height 17
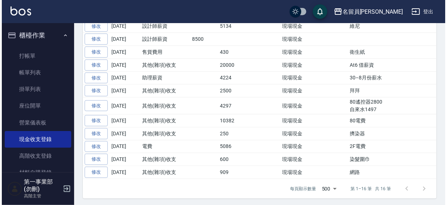
scroll to position [47, 0]
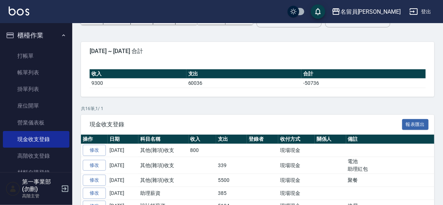
click at [246, 14] on div "名留員[PERSON_NAME]出" at bounding box center [221, 11] width 443 height 23
click at [379, 10] on div "名留員[PERSON_NAME]" at bounding box center [370, 11] width 60 height 9
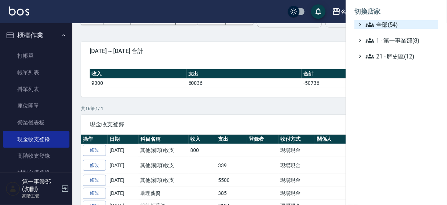
click at [386, 27] on span "全部(54)" at bounding box center [400, 24] width 70 height 9
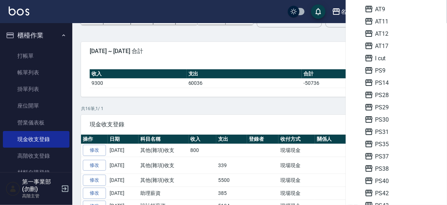
scroll to position [68, 0]
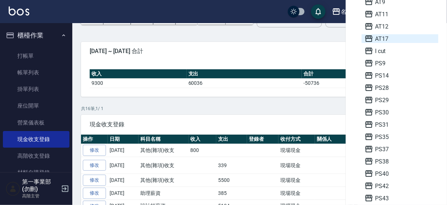
click at [388, 41] on span "AT17" at bounding box center [399, 38] width 71 height 9
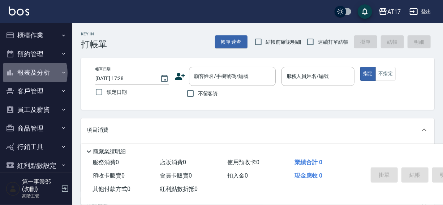
click at [29, 73] on button "報表及分析" at bounding box center [36, 72] width 66 height 19
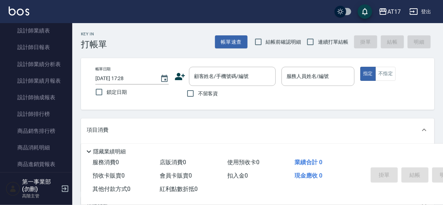
scroll to position [304, 0]
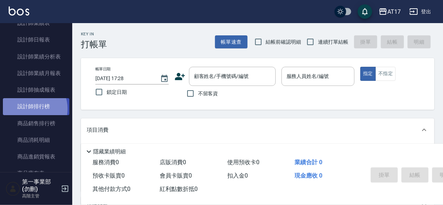
click at [29, 108] on link "設計師排行榜" at bounding box center [36, 106] width 66 height 17
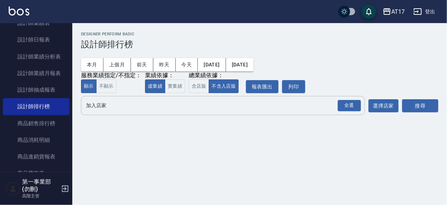
click at [100, 108] on input "加入店家" at bounding box center [217, 105] width 266 height 13
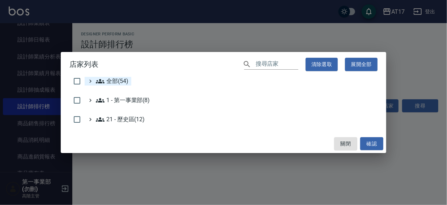
click at [104, 80] on icon at bounding box center [100, 81] width 9 height 9
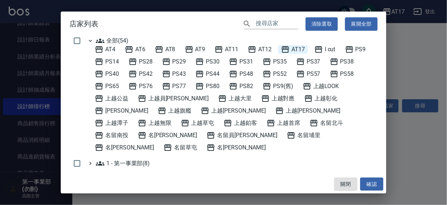
click at [295, 49] on span "AT17" at bounding box center [293, 49] width 24 height 9
click at [369, 185] on button "確認" at bounding box center [371, 184] width 23 height 13
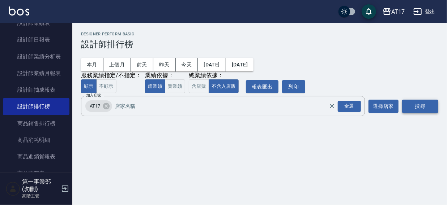
click at [423, 107] on button "搜尋" at bounding box center [420, 106] width 36 height 13
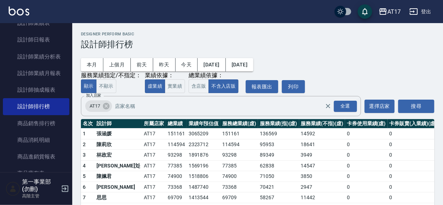
click at [236, 14] on div "AT17 登出" at bounding box center [221, 11] width 443 height 23
click at [117, 61] on button "上個月" at bounding box center [116, 64] width 27 height 13
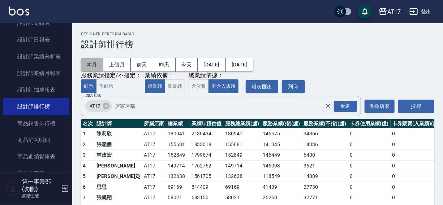
click at [86, 64] on button "本月" at bounding box center [92, 64] width 22 height 13
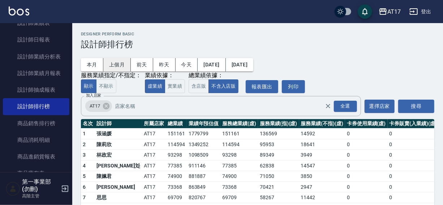
click at [111, 64] on button "上個月" at bounding box center [116, 64] width 27 height 13
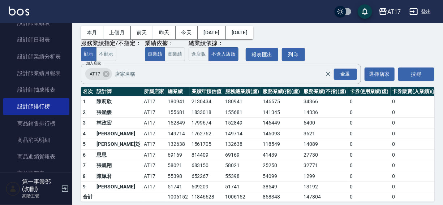
scroll to position [40, 0]
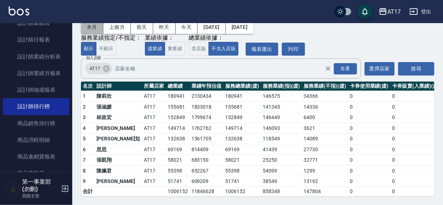
click at [91, 25] on button "本月" at bounding box center [92, 27] width 22 height 13
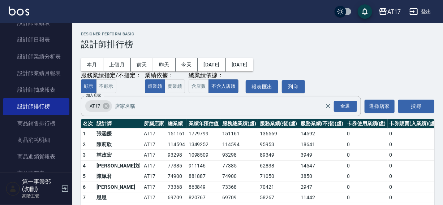
click at [230, 38] on div "Designer Perform Basic 設計師排行榜" at bounding box center [257, 41] width 353 height 18
click at [107, 106] on icon at bounding box center [106, 106] width 7 height 7
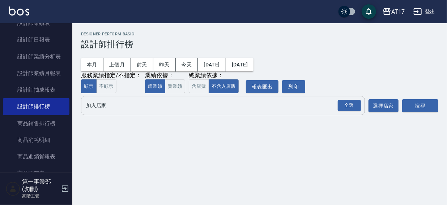
click at [102, 105] on input "加入店家" at bounding box center [217, 105] width 266 height 13
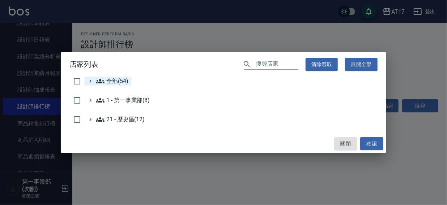
click at [109, 79] on span "全部(54)" at bounding box center [112, 81] width 33 height 9
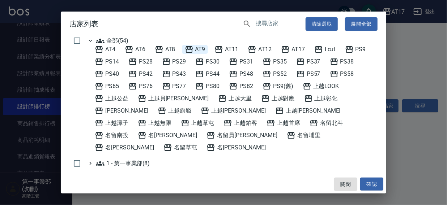
click at [200, 48] on span "AT9" at bounding box center [195, 49] width 21 height 9
click at [368, 183] on button "確認" at bounding box center [371, 184] width 23 height 13
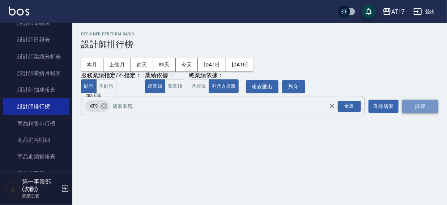
click at [426, 104] on button "搜尋" at bounding box center [420, 106] width 36 height 13
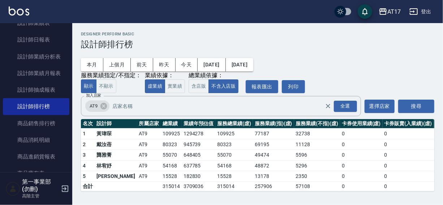
scroll to position [0, 0]
click at [104, 106] on icon at bounding box center [104, 106] width 8 height 8
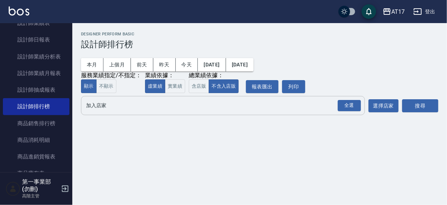
click at [103, 106] on input "加入店家" at bounding box center [217, 105] width 266 height 13
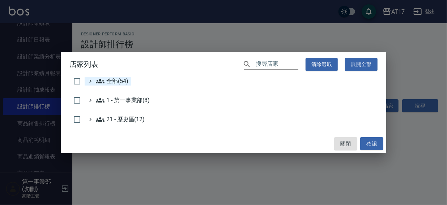
click at [117, 79] on span "全部(54)" at bounding box center [112, 81] width 33 height 9
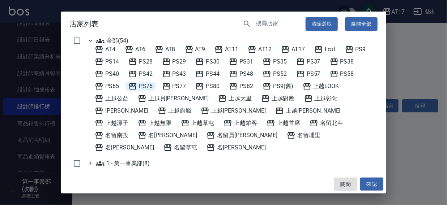
click at [147, 85] on span "PS76" at bounding box center [140, 86] width 24 height 9
click at [368, 184] on button "確認" at bounding box center [371, 184] width 23 height 13
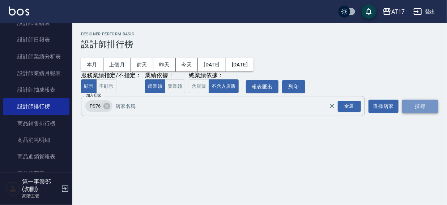
click at [415, 108] on button "搜尋" at bounding box center [420, 106] width 36 height 13
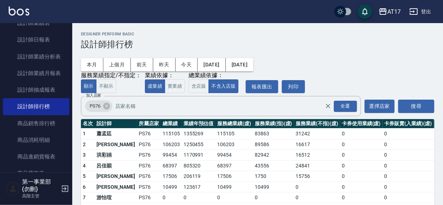
scroll to position [33, 0]
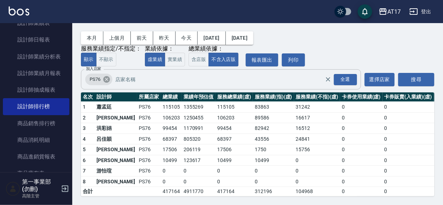
click at [104, 76] on icon at bounding box center [106, 79] width 7 height 7
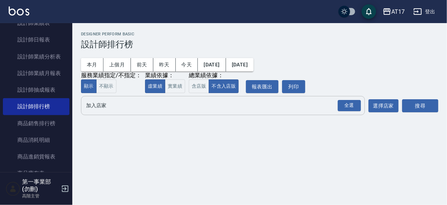
click at [95, 107] on input "加入店家" at bounding box center [217, 105] width 266 height 13
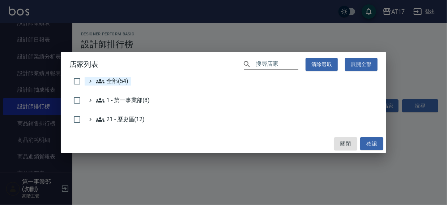
click at [104, 81] on icon at bounding box center [100, 81] width 9 height 9
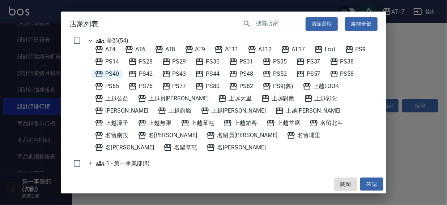
click at [108, 73] on span "PS40" at bounding box center [107, 74] width 24 height 9
click at [365, 182] on button "確認" at bounding box center [371, 184] width 23 height 13
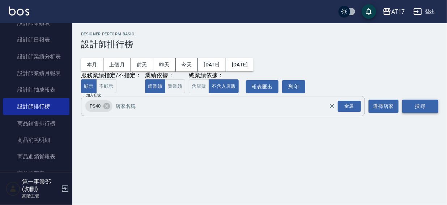
click at [420, 106] on button "搜尋" at bounding box center [420, 106] width 36 height 13
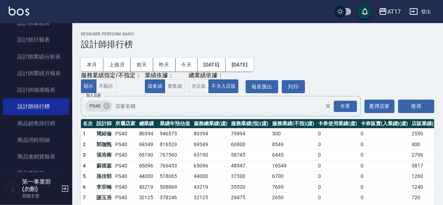
scroll to position [33, 0]
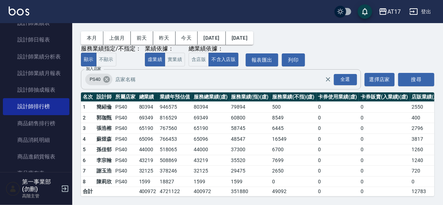
click at [105, 76] on icon at bounding box center [106, 79] width 7 height 7
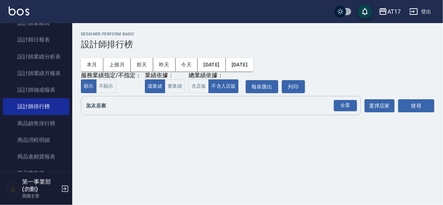
scroll to position [0, 0]
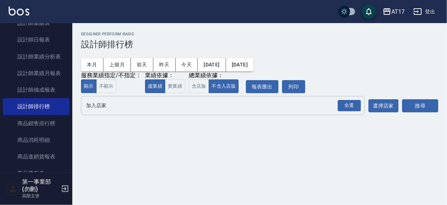
click at [99, 110] on input "加入店家" at bounding box center [217, 105] width 266 height 13
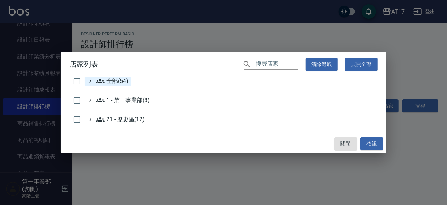
click at [111, 83] on span "全部(54)" at bounding box center [112, 81] width 33 height 9
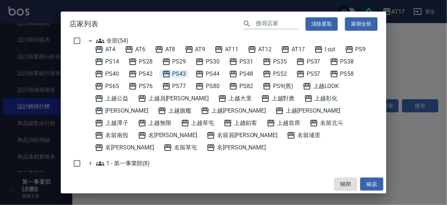
click at [175, 73] on span "PS43" at bounding box center [174, 74] width 24 height 9
click at [372, 183] on button "確認" at bounding box center [371, 184] width 23 height 13
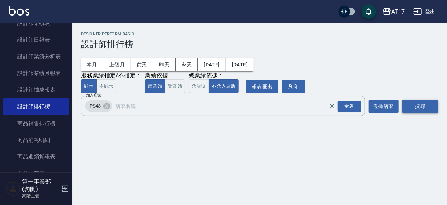
click at [425, 106] on button "搜尋" at bounding box center [420, 106] width 36 height 13
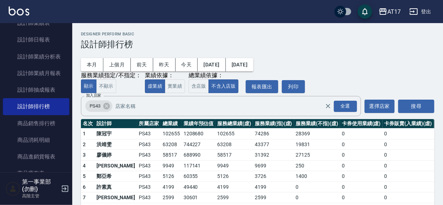
scroll to position [43, 0]
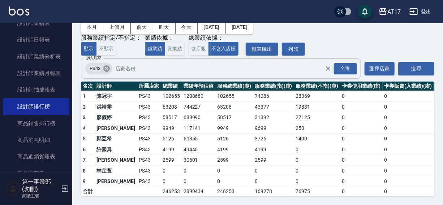
click at [106, 65] on icon at bounding box center [106, 68] width 7 height 7
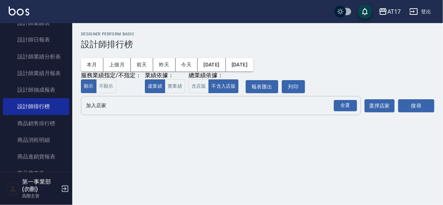
scroll to position [0, 0]
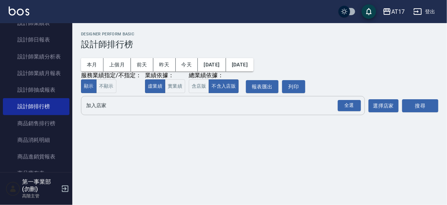
click at [102, 106] on input "加入店家" at bounding box center [217, 105] width 266 height 13
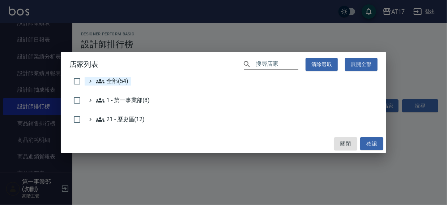
click at [112, 77] on span "全部(54)" at bounding box center [112, 81] width 33 height 9
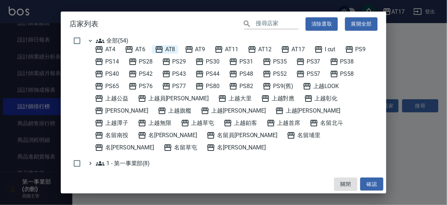
click at [173, 47] on span "AT8" at bounding box center [165, 49] width 21 height 9
click at [367, 182] on button "確認" at bounding box center [371, 184] width 23 height 13
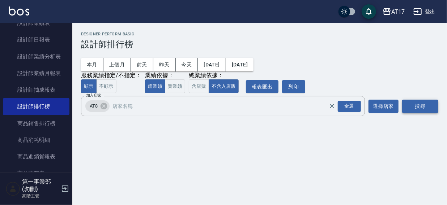
click at [419, 107] on button "搜尋" at bounding box center [420, 106] width 36 height 13
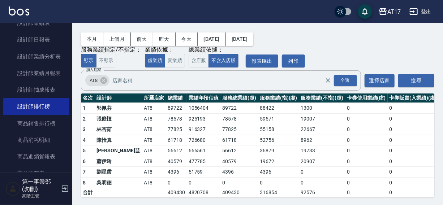
scroll to position [33, 0]
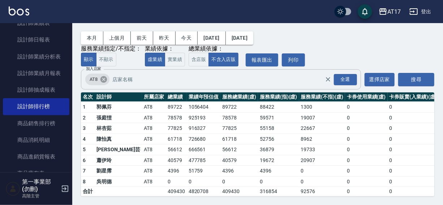
click at [103, 76] on icon at bounding box center [104, 80] width 8 height 8
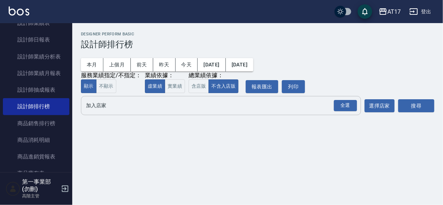
scroll to position [0, 0]
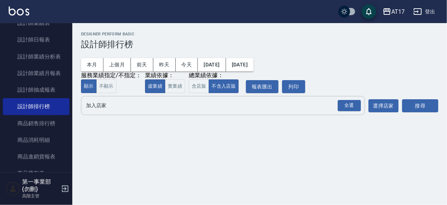
click at [102, 110] on input "加入店家" at bounding box center [217, 105] width 266 height 13
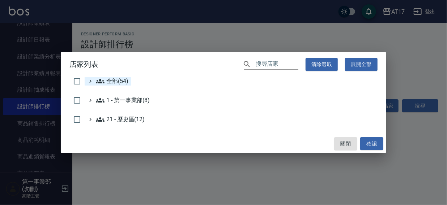
click at [119, 82] on span "全部(54)" at bounding box center [112, 81] width 33 height 9
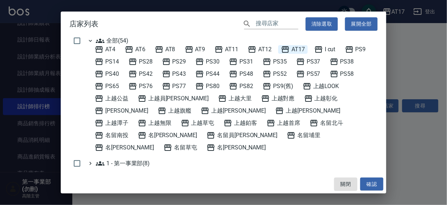
click at [296, 51] on span "AT17" at bounding box center [293, 49] width 24 height 9
click at [372, 183] on button "確認" at bounding box center [371, 184] width 23 height 13
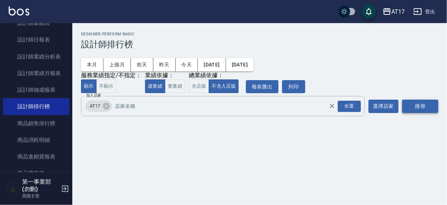
click at [412, 108] on button "搜尋" at bounding box center [420, 106] width 36 height 13
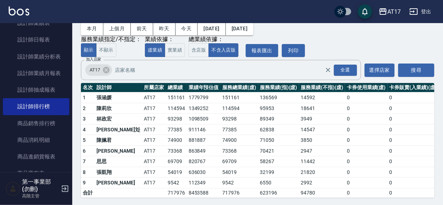
scroll to position [38, 0]
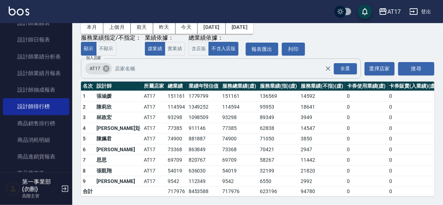
click at [108, 69] on icon at bounding box center [106, 68] width 7 height 7
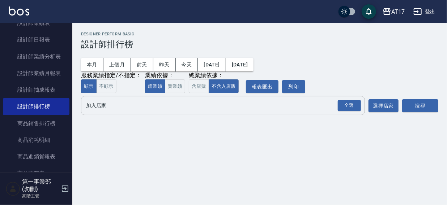
click at [103, 107] on input "加入店家" at bounding box center [217, 105] width 266 height 13
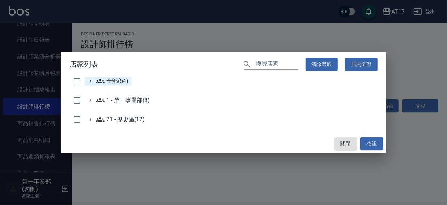
click at [110, 81] on span "全部(54)" at bounding box center [112, 81] width 33 height 9
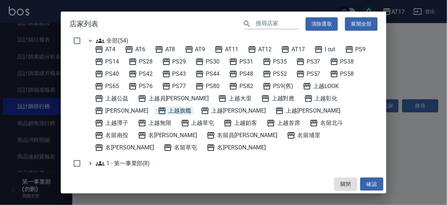
click at [158, 110] on span "上越旗艦" at bounding box center [175, 111] width 34 height 9
click at [368, 183] on button "確認" at bounding box center [371, 184] width 23 height 13
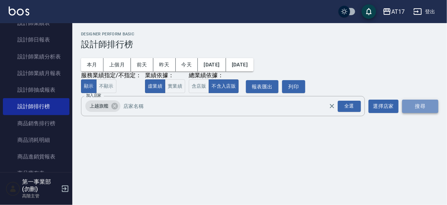
click at [420, 106] on button "搜尋" at bounding box center [420, 106] width 36 height 13
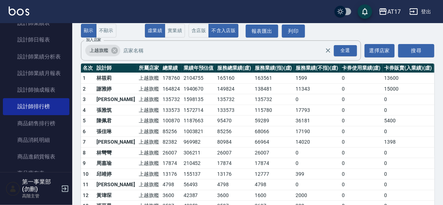
scroll to position [44, 0]
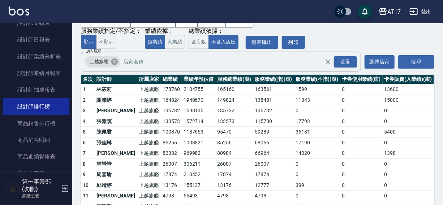
click at [115, 61] on icon at bounding box center [115, 62] width 8 height 8
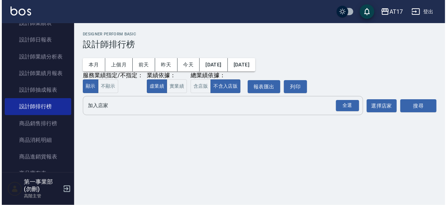
scroll to position [0, 0]
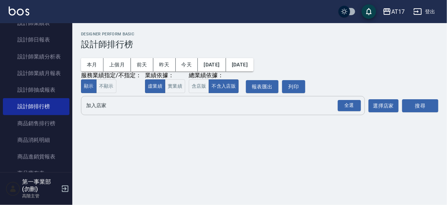
click at [305, 32] on h2 "Designer Perform Basic" at bounding box center [259, 34] width 357 height 5
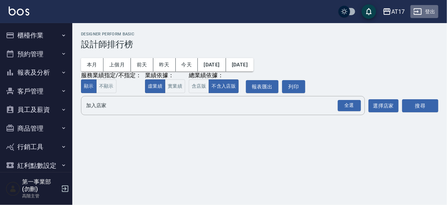
click at [432, 10] on button "登出" at bounding box center [424, 11] width 28 height 13
